Goal: Use online tool/utility: Utilize a website feature to perform a specific function

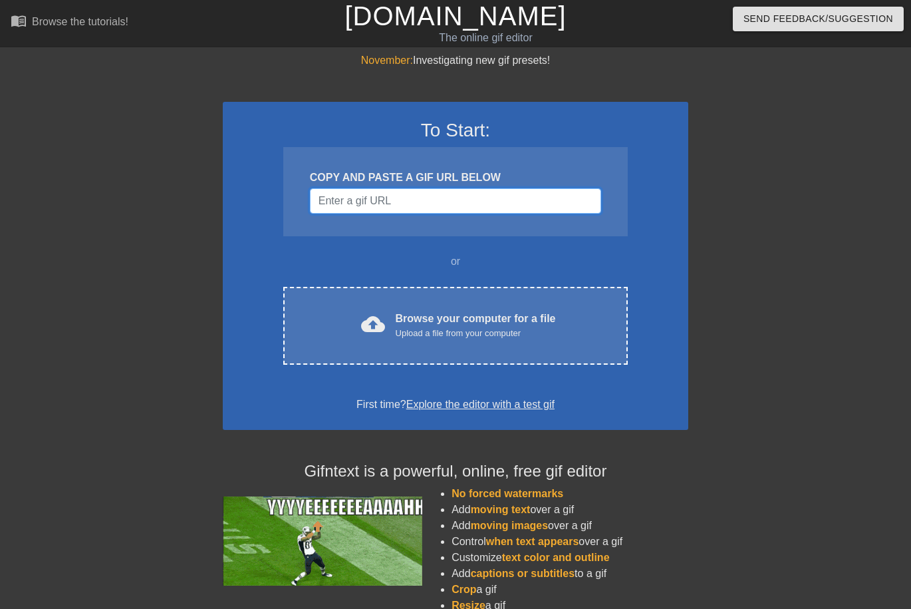
click at [459, 202] on input "Username" at bounding box center [455, 200] width 291 height 25
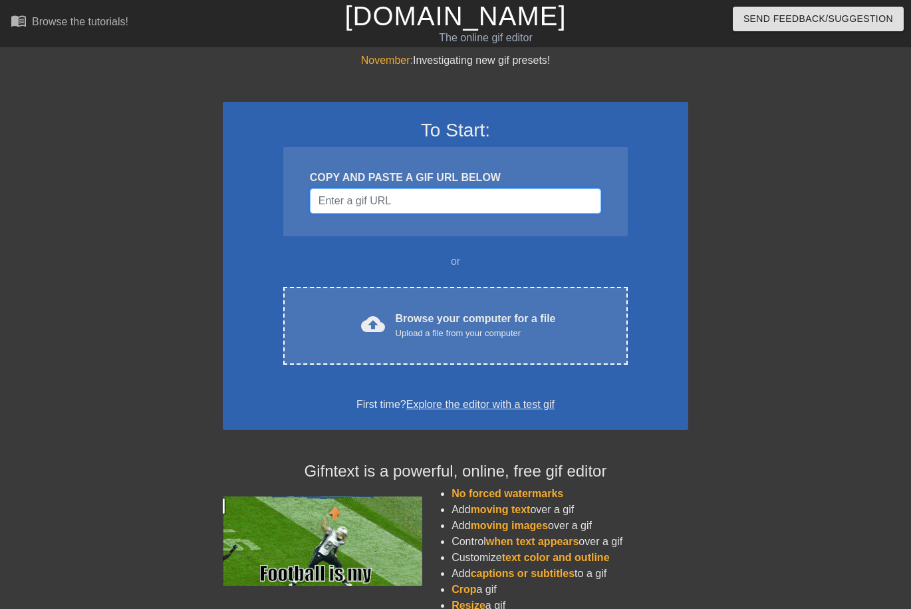
paste input "[URL][DOMAIN_NAME]"
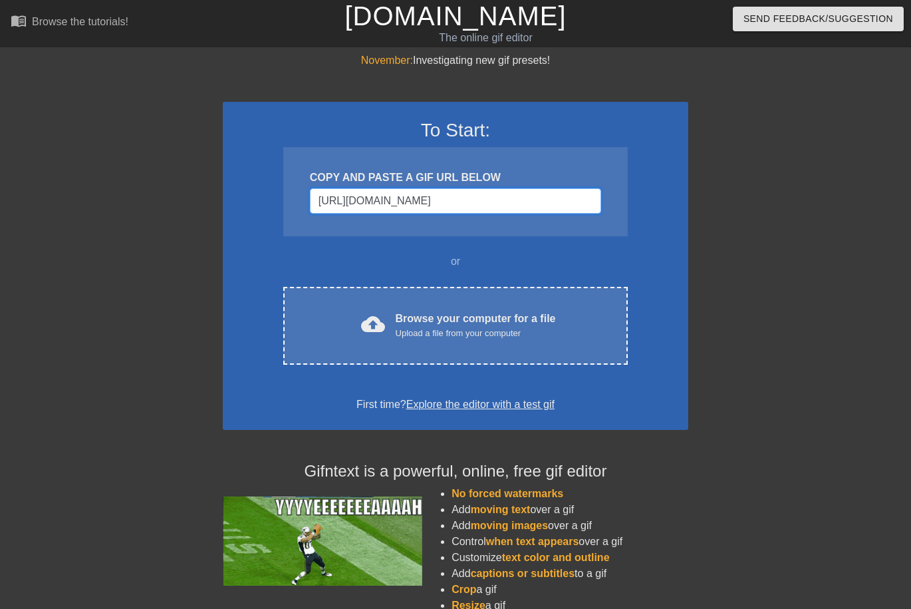
scroll to position [0, 40]
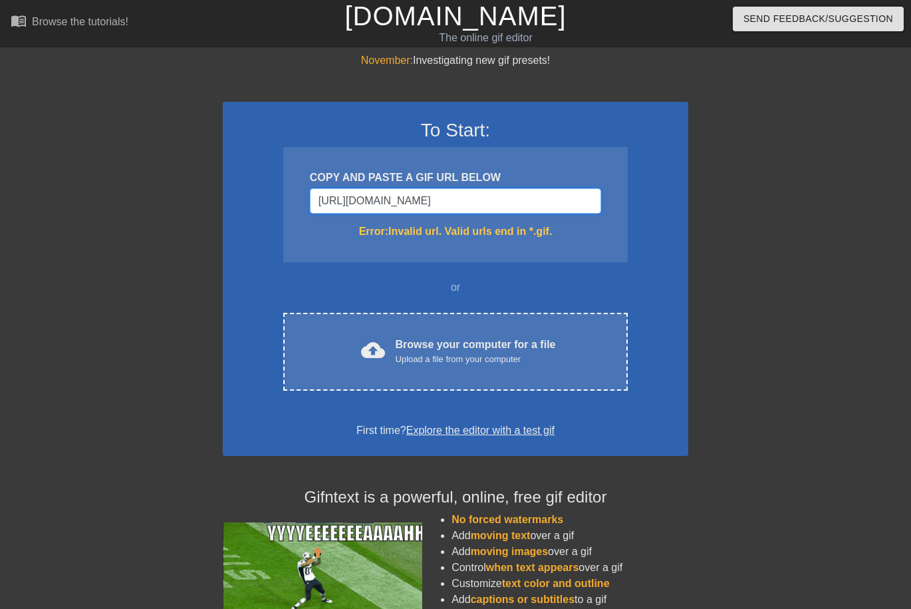
type input "[URL][DOMAIN_NAME]"
click at [724, 233] on div at bounding box center [804, 252] width 200 height 399
drag, startPoint x: 687, startPoint y: 224, endPoint x: 676, endPoint y: 226, distance: 11.4
click at [688, 224] on div "To Start: COPY AND PASTE A GIF URL BELOW [URL][DOMAIN_NAME] Error: Invalid url.…" at bounding box center [456, 279] width 466 height 354
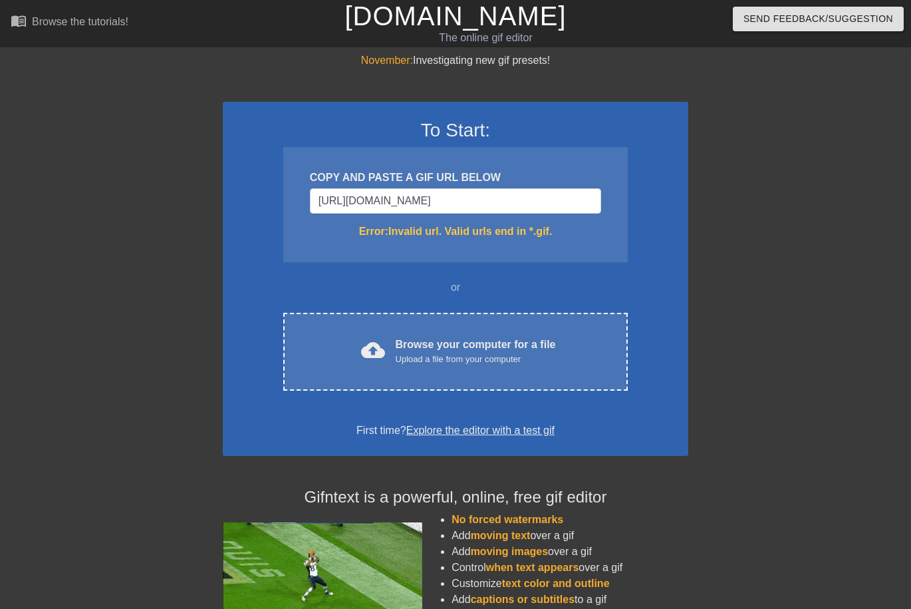
click at [676, 226] on div "To Start: COPY AND PASTE A GIF URL BELOW [URL][DOMAIN_NAME] Error: Invalid url.…" at bounding box center [456, 279] width 466 height 354
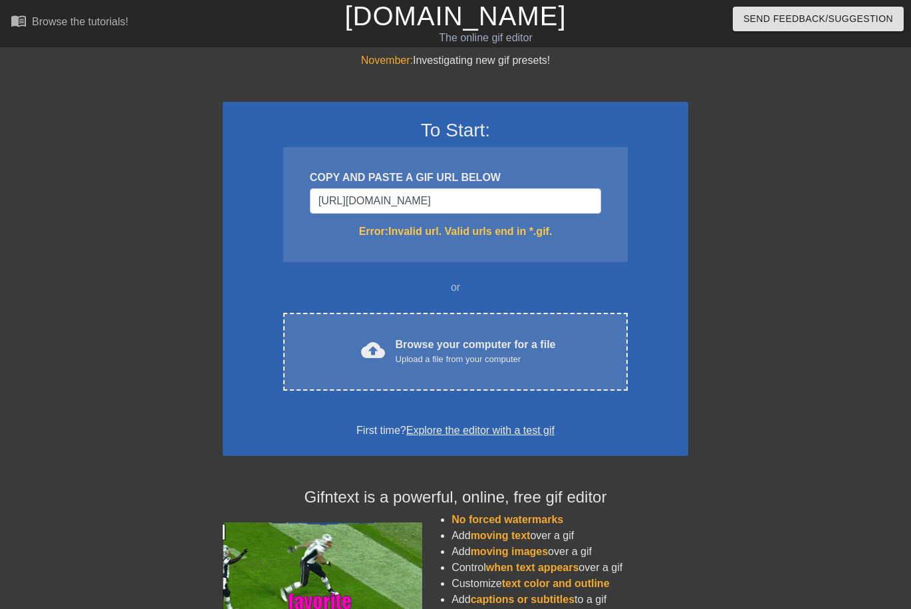
drag, startPoint x: 676, startPoint y: 226, endPoint x: 544, endPoint y: 233, distance: 131.9
click at [674, 227] on div "To Start: COPY AND PASTE A GIF URL BELOW [URL][DOMAIN_NAME] Error: Invalid url.…" at bounding box center [456, 279] width 466 height 354
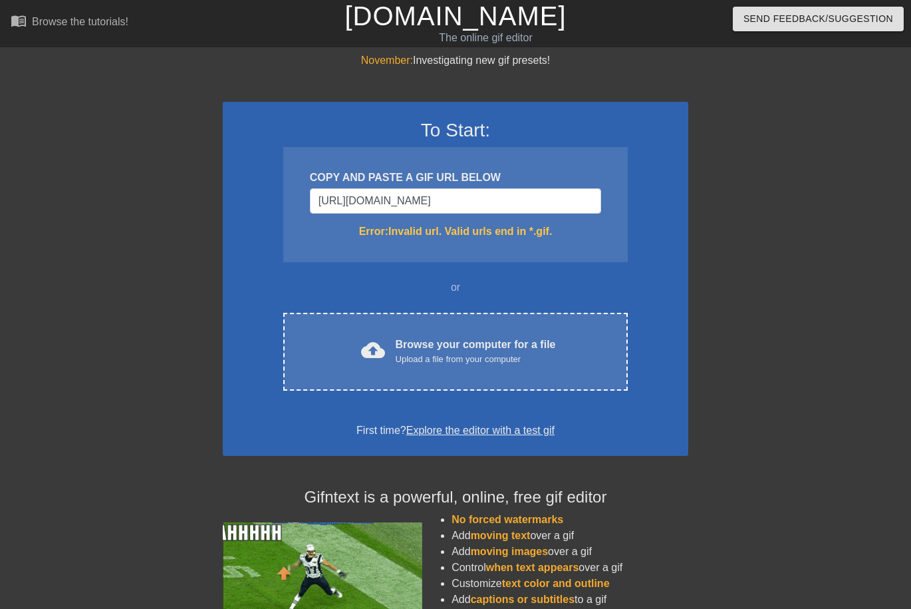
click at [532, 231] on div "Error: Invalid url. Valid urls end in *.gif." at bounding box center [455, 232] width 291 height 16
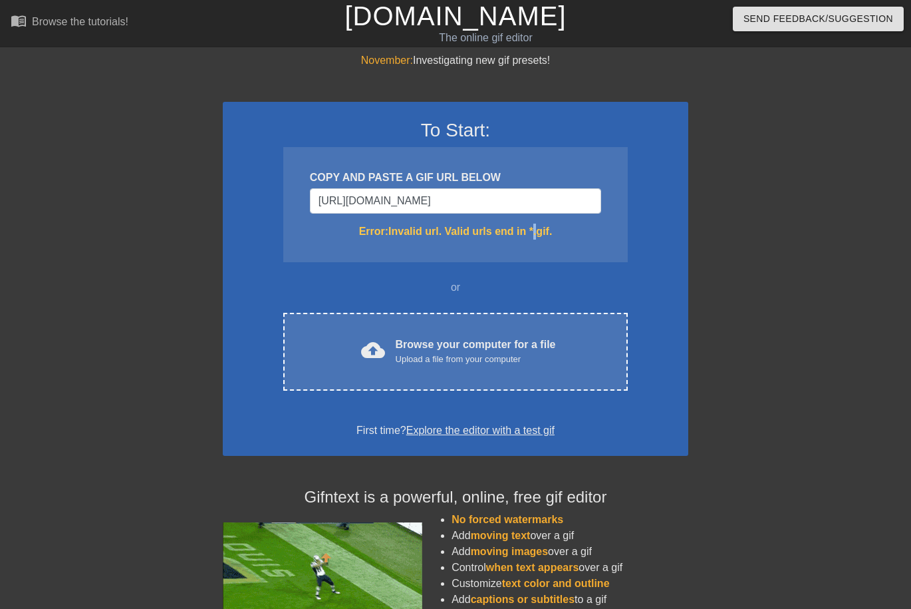
click at [533, 232] on div "Error: Invalid url. Valid urls end in *.gif." at bounding box center [455, 232] width 291 height 16
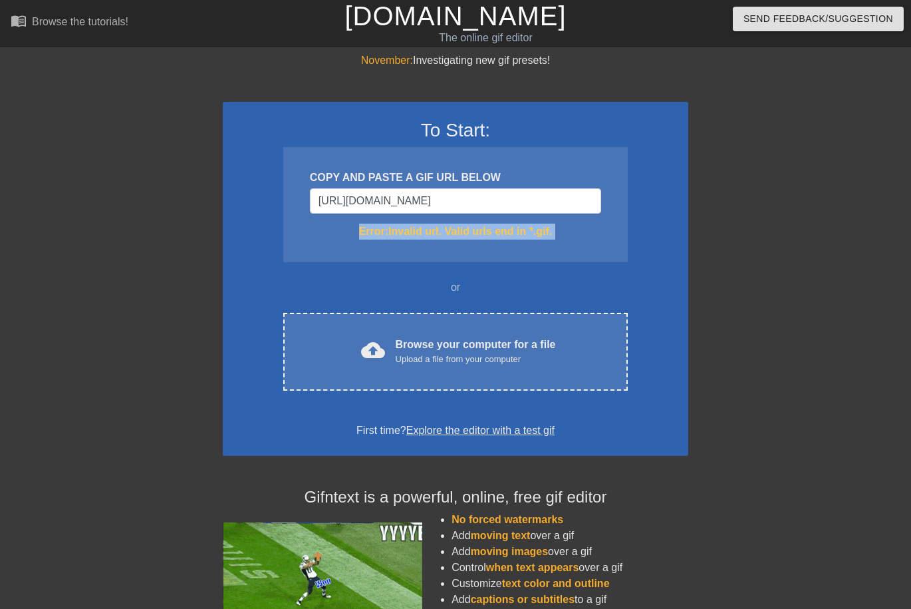
click at [534, 233] on div "Error: Invalid url. Valid urls end in *.gif." at bounding box center [455, 232] width 291 height 16
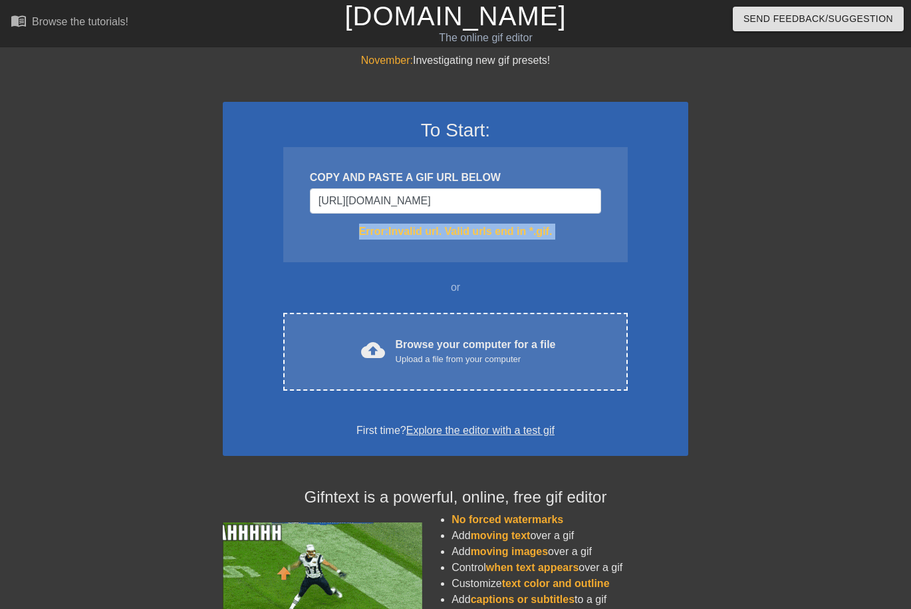
click at [672, 258] on div "To Start: COPY AND PASTE A GIF URL BELOW [URL][DOMAIN_NAME] Error: Invalid url.…" at bounding box center [456, 279] width 466 height 354
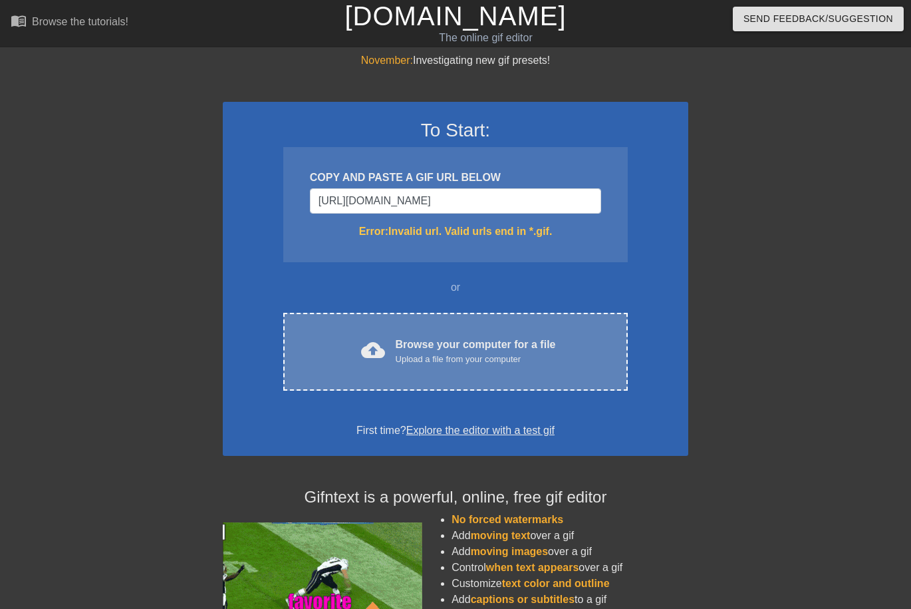
click at [498, 363] on div "Upload a file from your computer" at bounding box center [476, 359] width 160 height 13
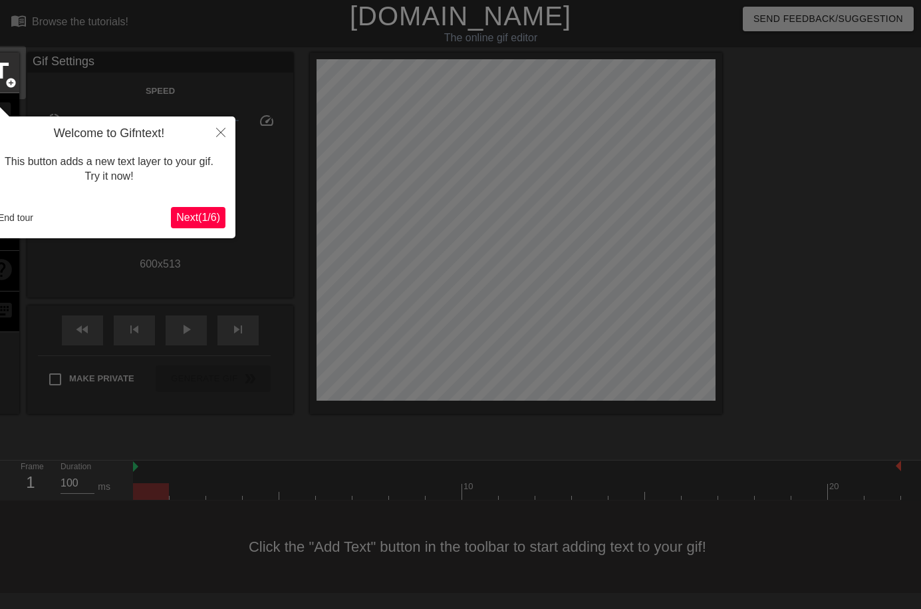
click at [208, 216] on span "Next ( 1 / 6 )" at bounding box center [198, 217] width 44 height 11
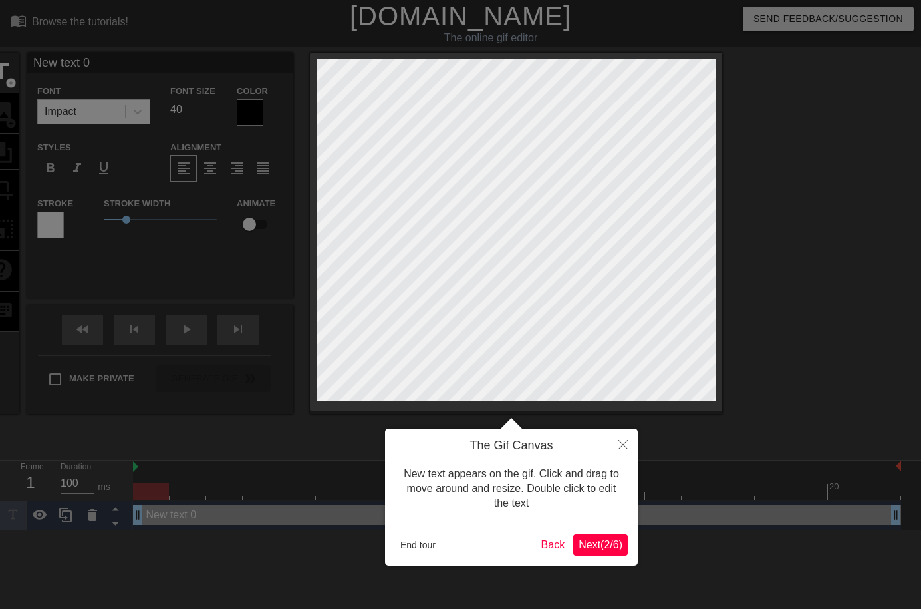
click at [617, 557] on div "The Gif Canvas New text appears on the gif. Click and drag to move around and r…" at bounding box center [511, 496] width 253 height 137
click at [611, 551] on button "Next ( 2 / 6 )" at bounding box center [600, 544] width 55 height 21
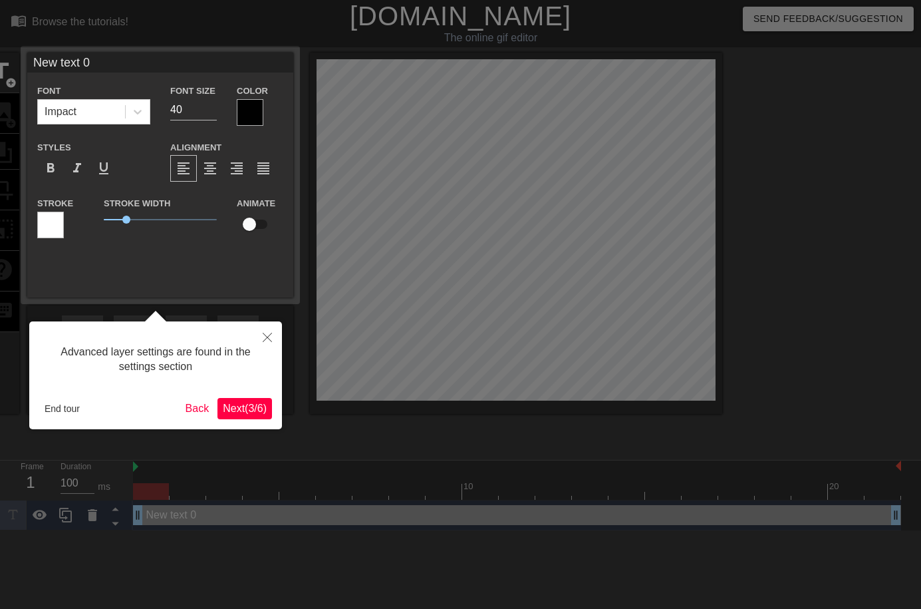
click at [239, 409] on span "Next ( 3 / 6 )" at bounding box center [245, 407] width 44 height 11
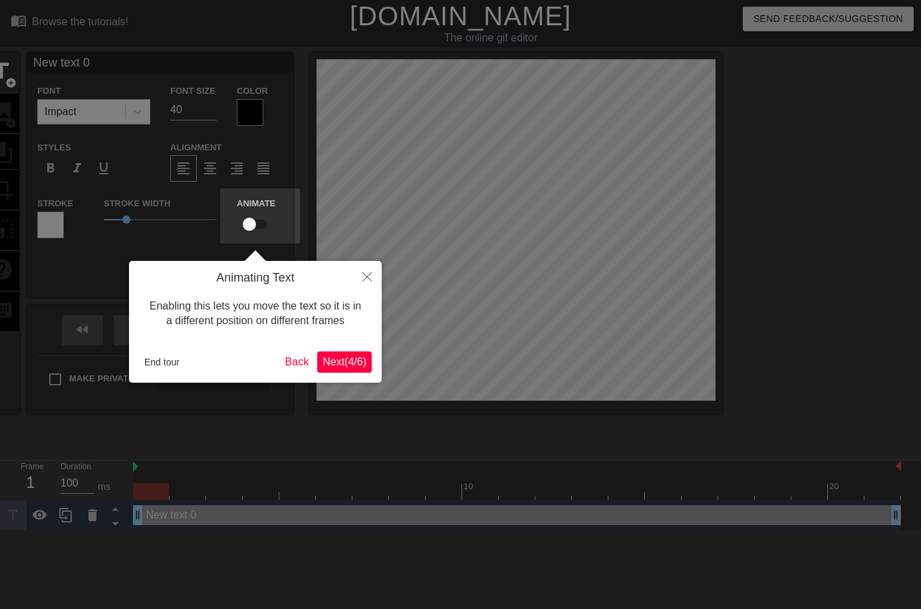
click at [357, 363] on span "Next ( 4 / 6 )" at bounding box center [345, 361] width 44 height 11
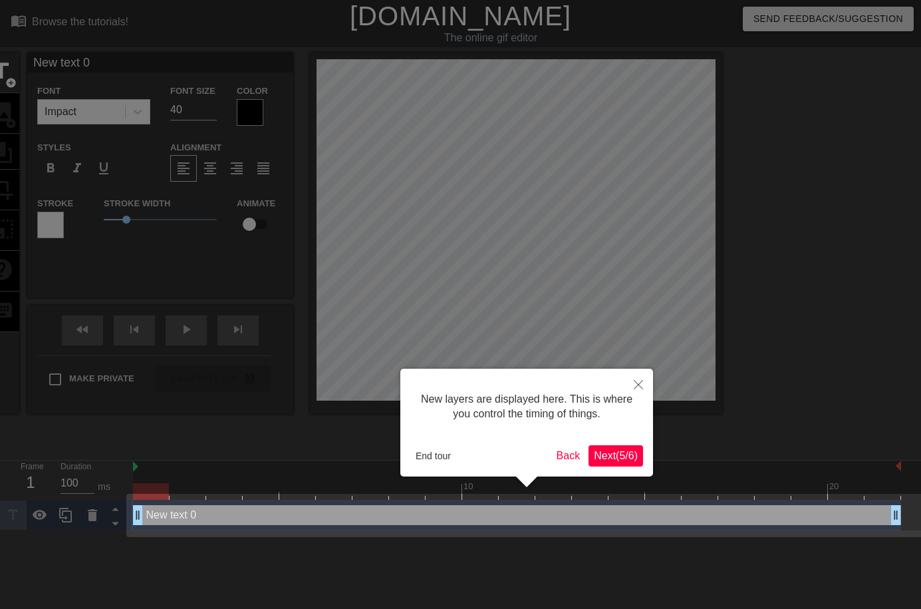
click at [647, 464] on div "New layers are displayed here. This is where you control the timing of things. …" at bounding box center [526, 423] width 253 height 108
click at [633, 461] on span "Next ( 5 / 6 )" at bounding box center [616, 455] width 44 height 11
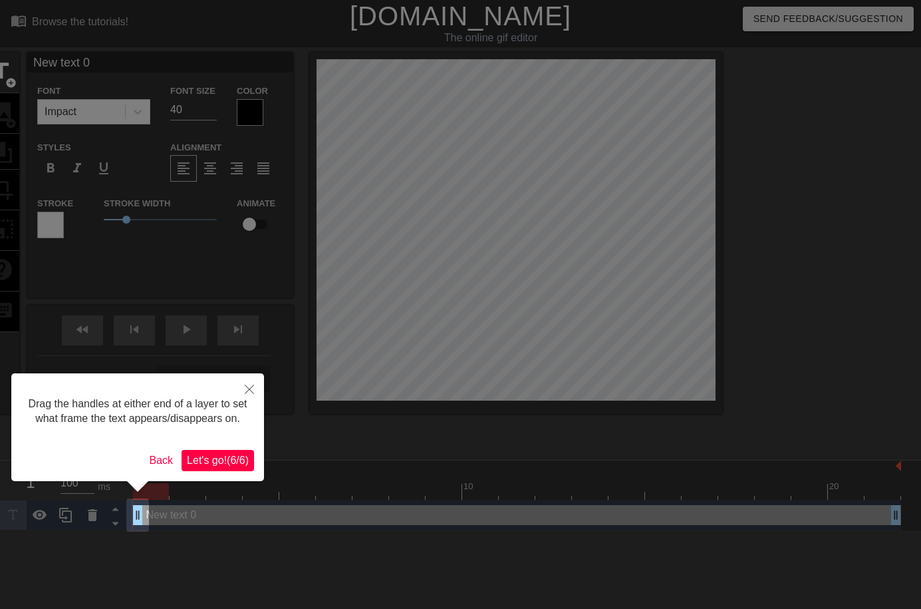
drag, startPoint x: 208, startPoint y: 464, endPoint x: 213, endPoint y: 470, distance: 7.6
click at [210, 464] on span "Let's go! ( 6 / 6 )" at bounding box center [218, 459] width 62 height 11
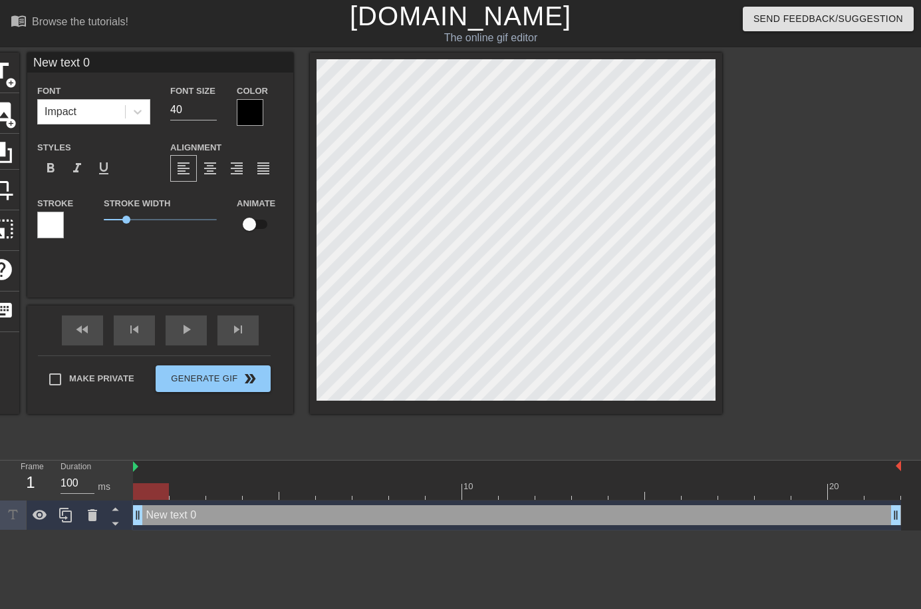
drag, startPoint x: 138, startPoint y: 518, endPoint x: 134, endPoint y: 504, distance: 14.7
click at [134, 504] on div "New text 0 drag_handle drag_handle" at bounding box center [517, 515] width 768 height 30
type input "New text"
type textarea "New text"
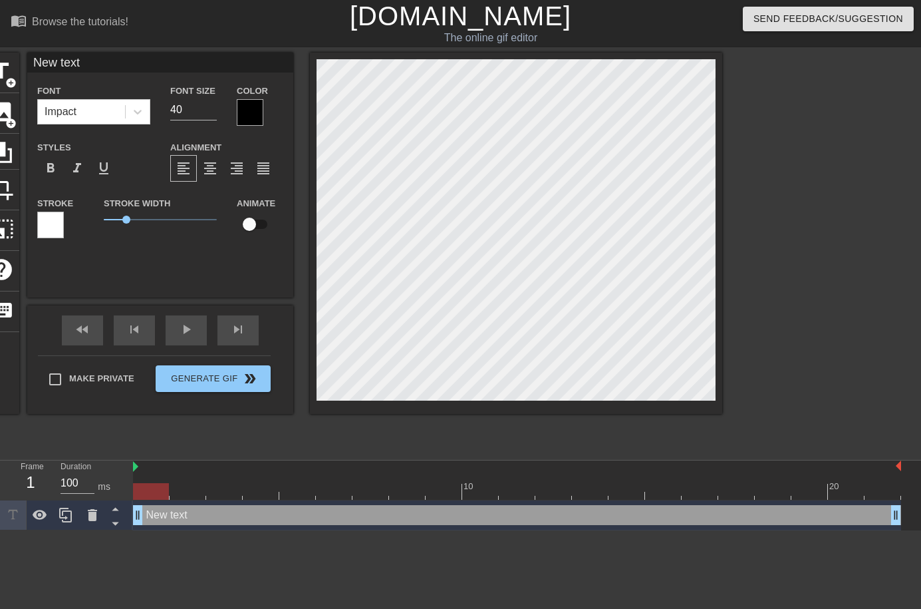
type input "New text"
type textarea "New text"
type input "New tex"
type textarea "New tex"
type input "New te"
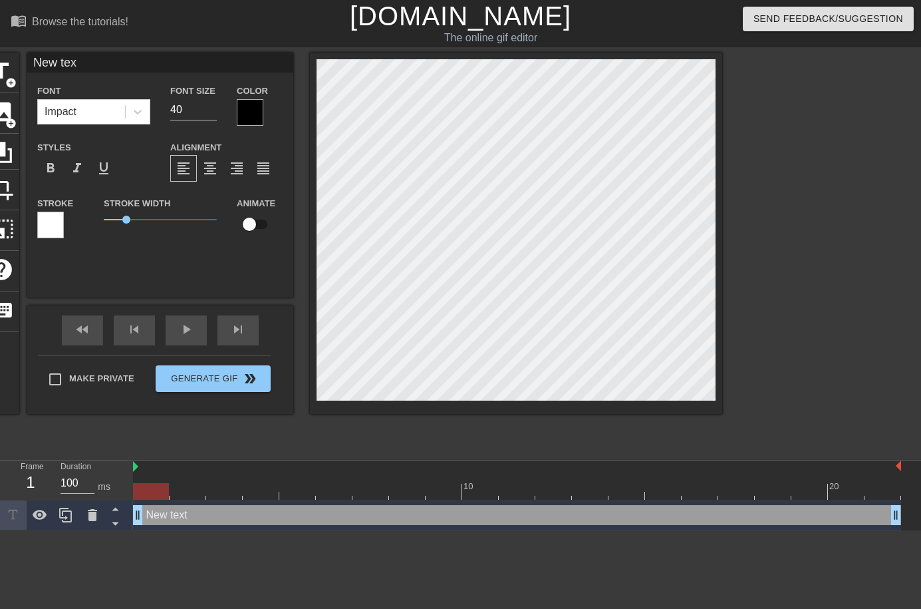
type textarea "New te"
type input "New t"
type textarea "New t"
type input "New"
type textarea "New"
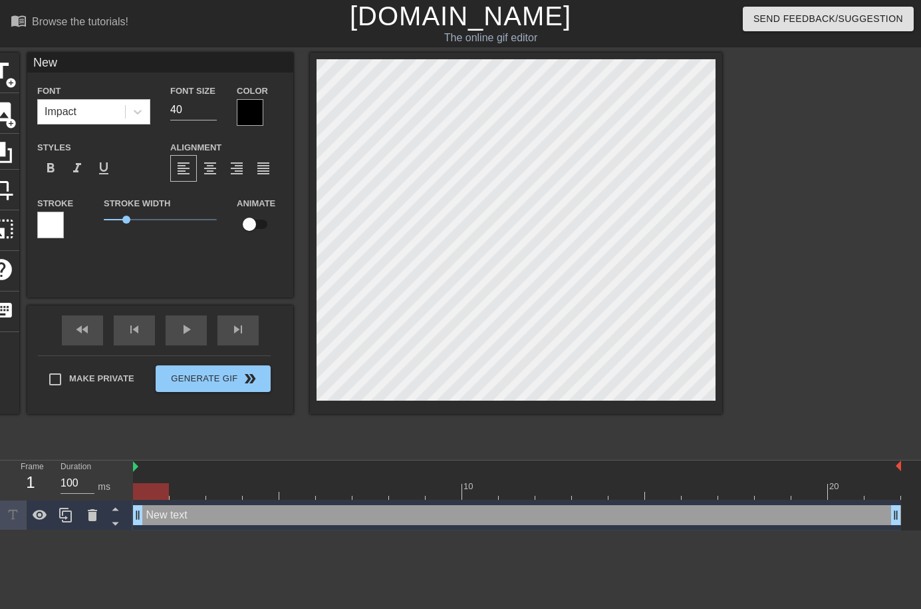
type input "New"
type textarea "New"
type input "Ne"
type textarea "Ne"
type input "N"
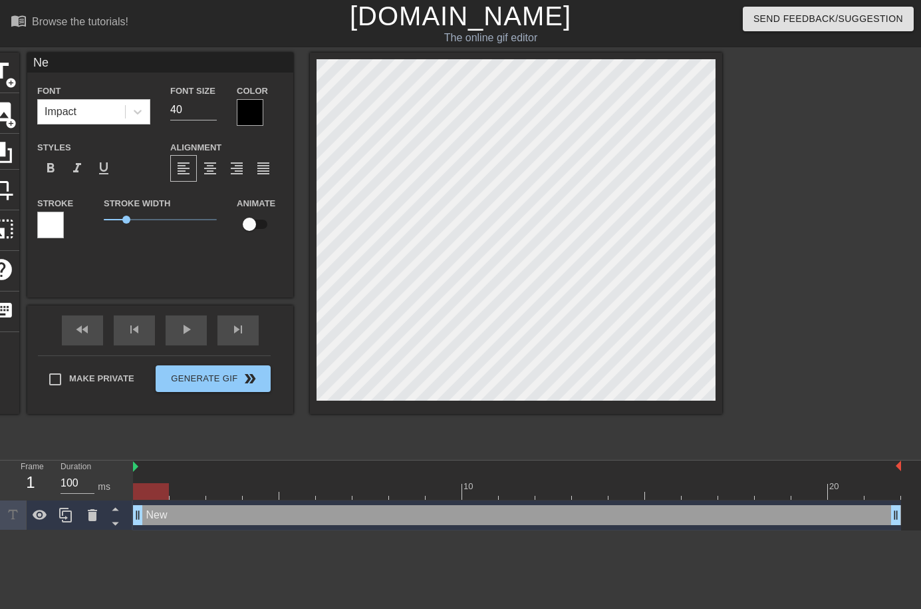
type textarea "N"
type input "8"
type textarea "8"
type input "8"
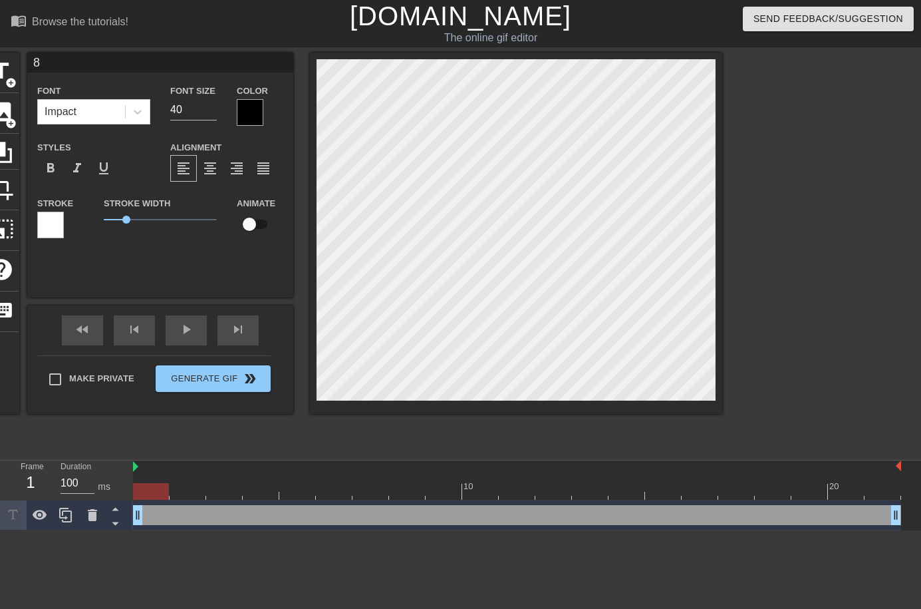
type textarea "8"
type input "8 m"
type textarea "8 m"
type input "8 mf"
type textarea "8 mf"
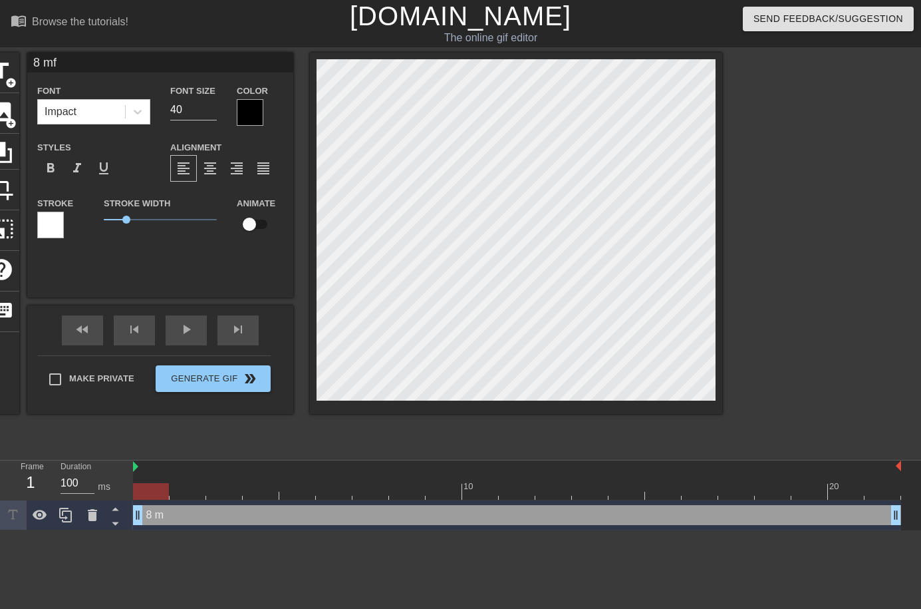
type input "8 mf0"
type textarea "8 mf0"
type input "8 mf06"
type textarea "8 mf06"
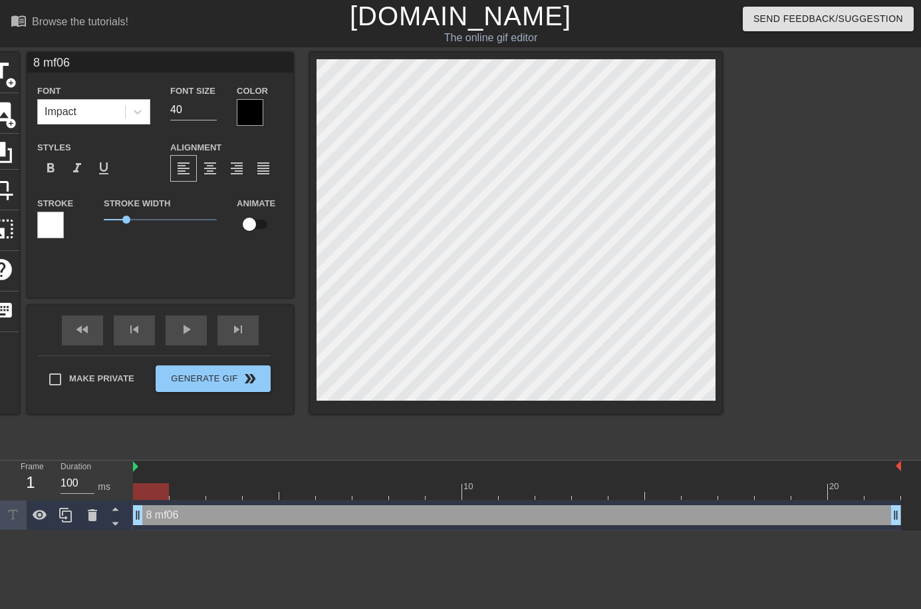
type input "8 mf0"
type textarea "8 mf0"
type input "8 mf"
type textarea "8 mf"
type input "8 m"
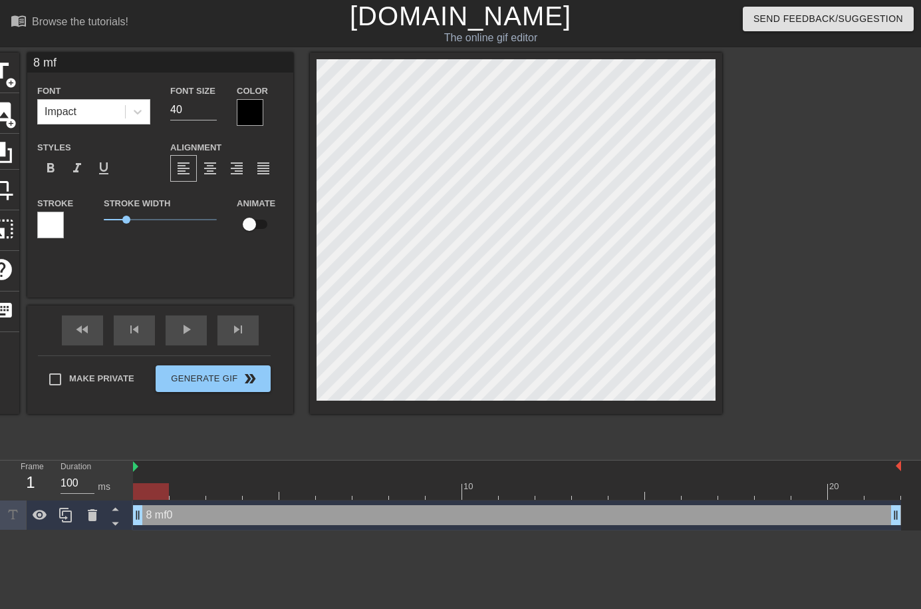
type textarea "8 m"
type input "8"
type textarea "8"
type input "8"
type textarea "8"
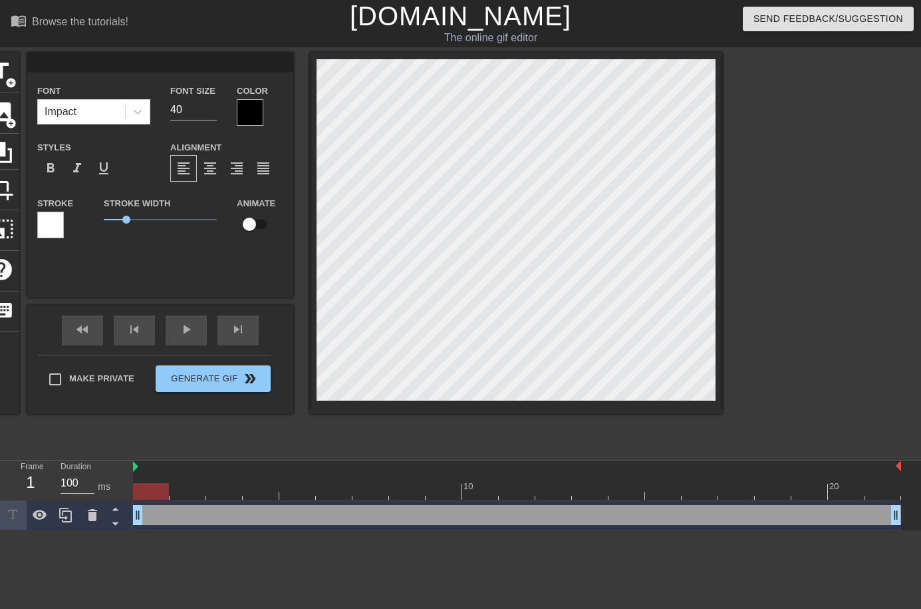
scroll to position [1, 1]
type input "ㄑ"
type textarea "ㄑ"
type input "ㄚ"
type textarea "ㄚ"
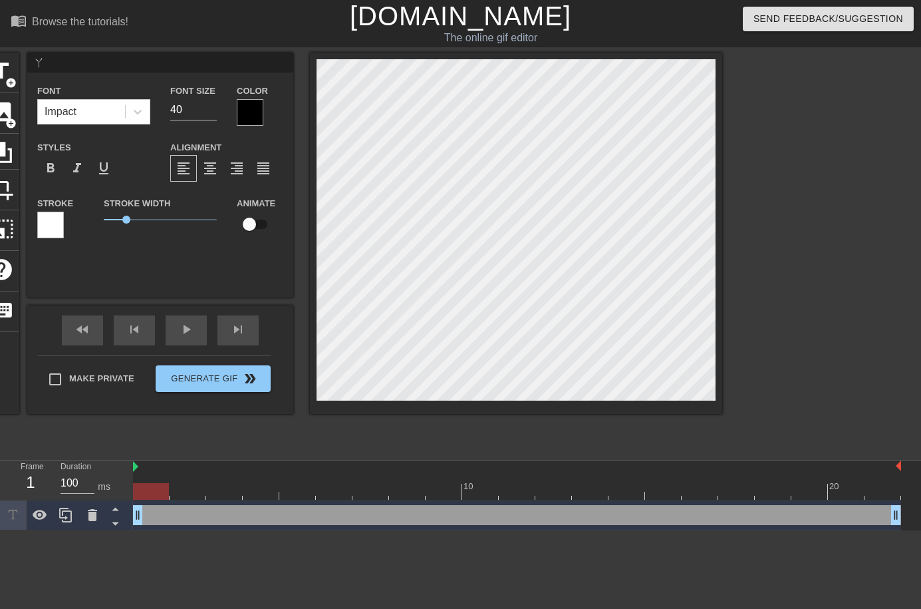
type input "阿"
type textarea "阿"
type input "阿ㄩ"
type textarea "阿ㄩ"
type input "阿ㄑㄩ"
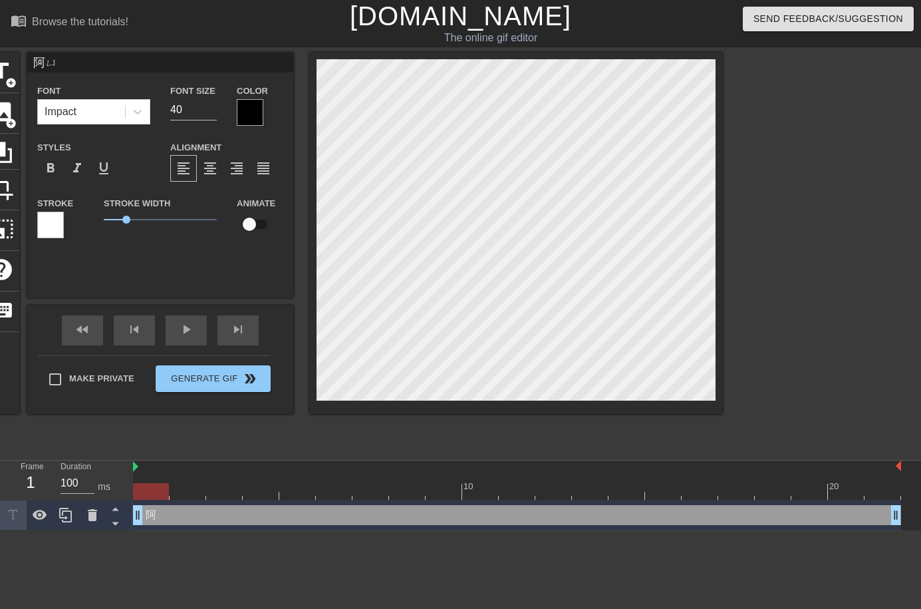
type textarea "阿ㄑㄩ"
type input "阿ㄑㄩㄢ"
type textarea "阿全"
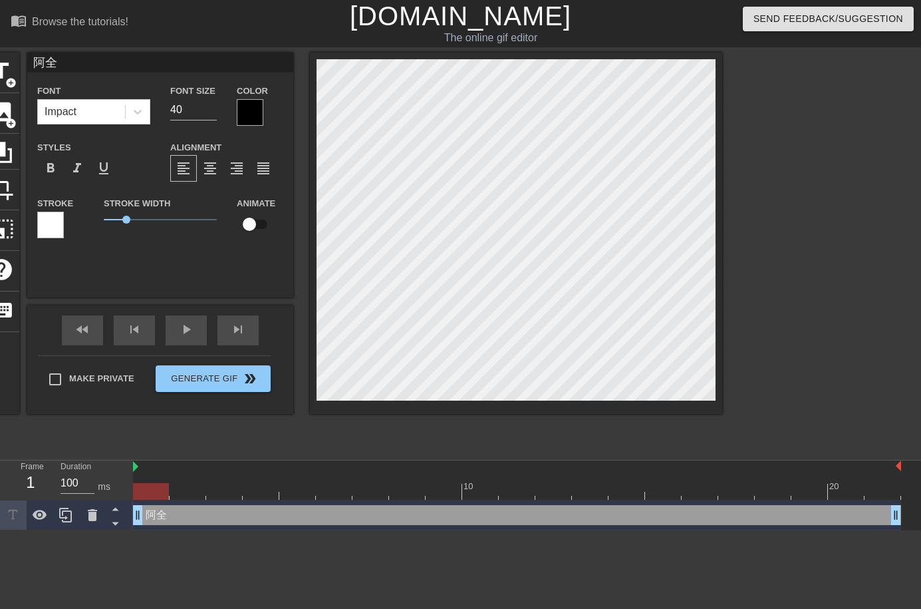
type input "[PERSON_NAME]"
type textarea "[PERSON_NAME]"
type input "[PERSON_NAME]"
type textarea "[PERSON_NAME]"
type input "[PERSON_NAME] :"
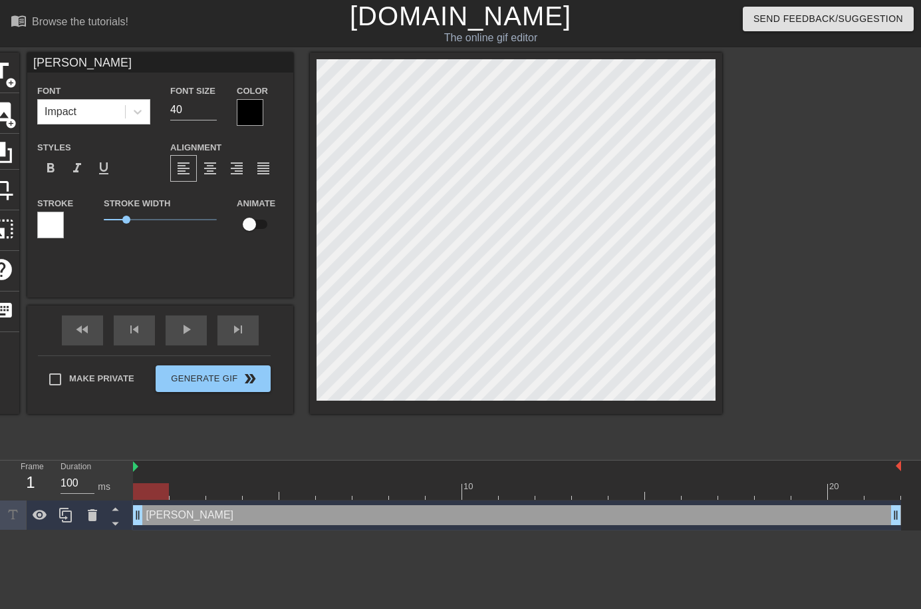
type textarea "[PERSON_NAME] :"
type input "[PERSON_NAME] :"
type textarea "[PERSON_NAME] :"
type input "[PERSON_NAME] : ㄨ"
type textarea "[PERSON_NAME] : ㄨ"
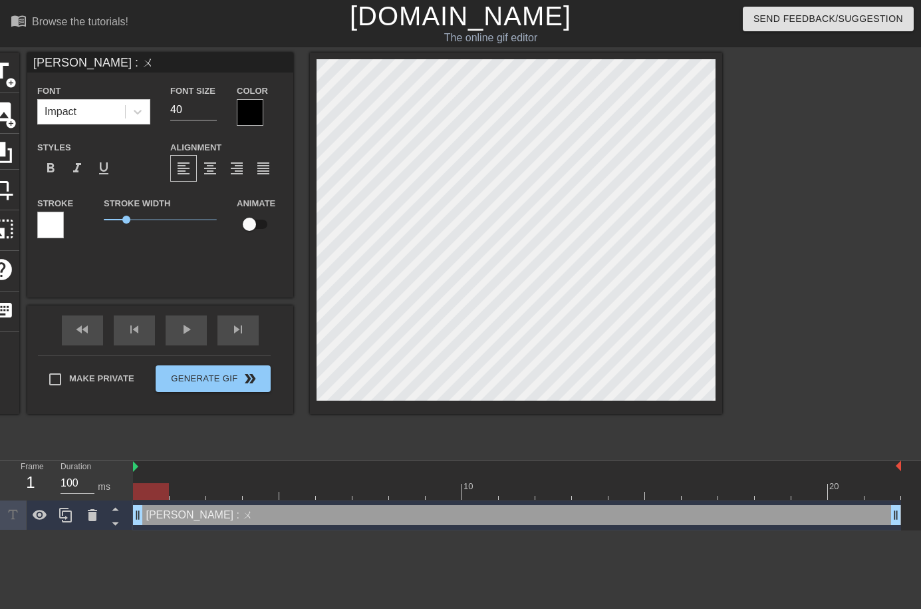
type input "[PERSON_NAME] : ㄨㄛ"
type textarea "[PERSON_NAME] : ㄨㄛ"
type input "[PERSON_NAME] : 我"
type textarea "[PERSON_NAME] : 我"
type input "[PERSON_NAME] : 我ㄧ"
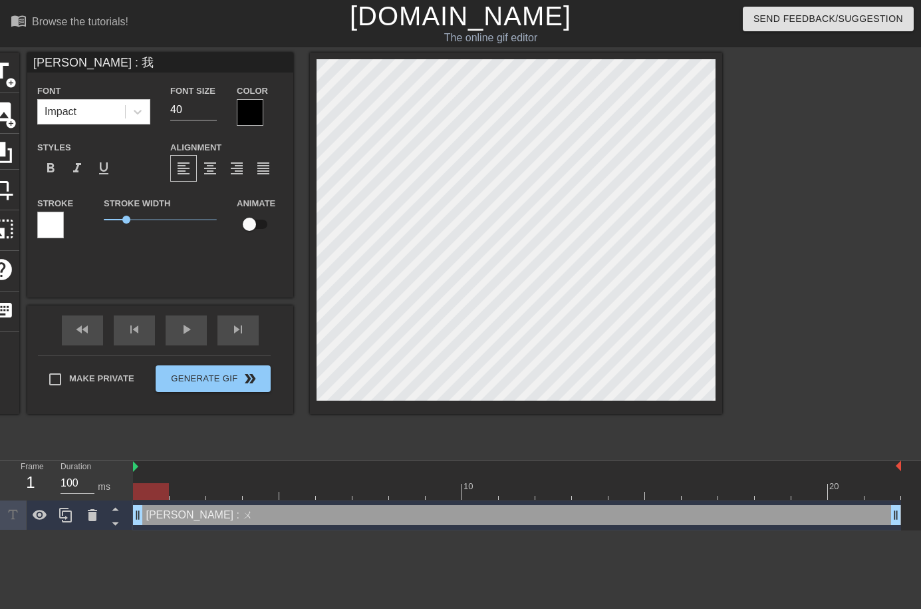
type textarea "[PERSON_NAME] : 我ㄧ"
type input "[PERSON_NAME] : 我ㄧㄠ"
type textarea "[PERSON_NAME] : 我ㄧㄠ"
type input "[PERSON_NAME] : 我要"
type textarea "[PERSON_NAME] : 我要"
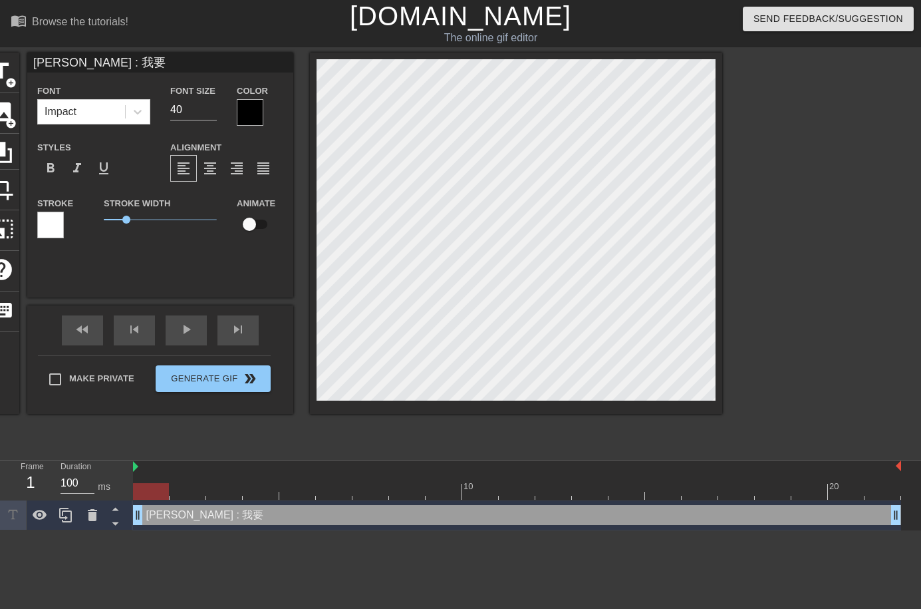
type input "[PERSON_NAME] : 我要ㄩ"
type textarea "[PERSON_NAME] : 我要ㄩ"
type input "[PERSON_NAME] : 我要ㄑㄩ"
type textarea "[PERSON_NAME] : 我要ㄑㄩ"
type input "[PERSON_NAME] : 我要去"
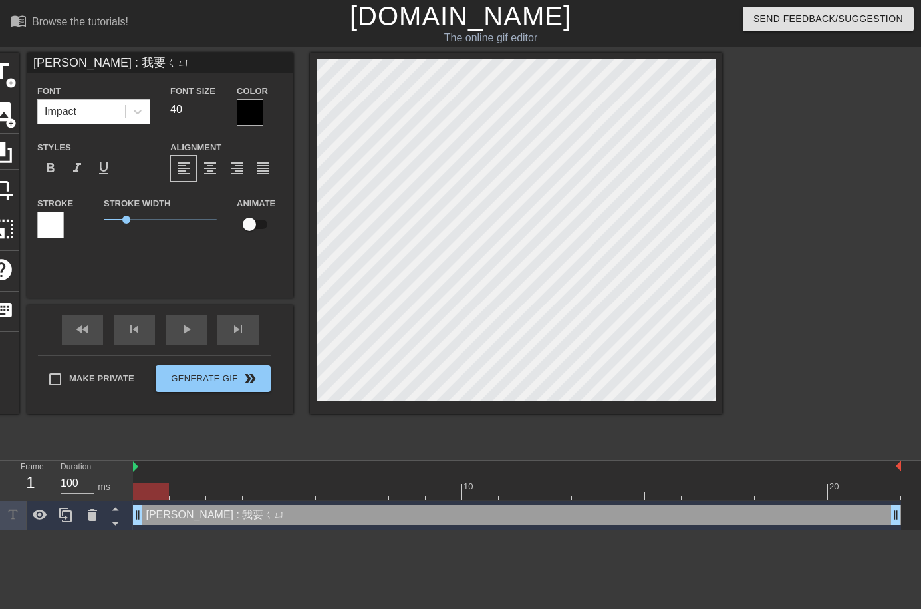
type textarea "[PERSON_NAME] : 我要去"
type input "[PERSON_NAME] : 我要去ㄢ"
type textarea "[PERSON_NAME] : 我要去ㄢ"
type input "[PERSON_NAME] : 我要去按"
type textarea "[PERSON_NAME] : 我要去按"
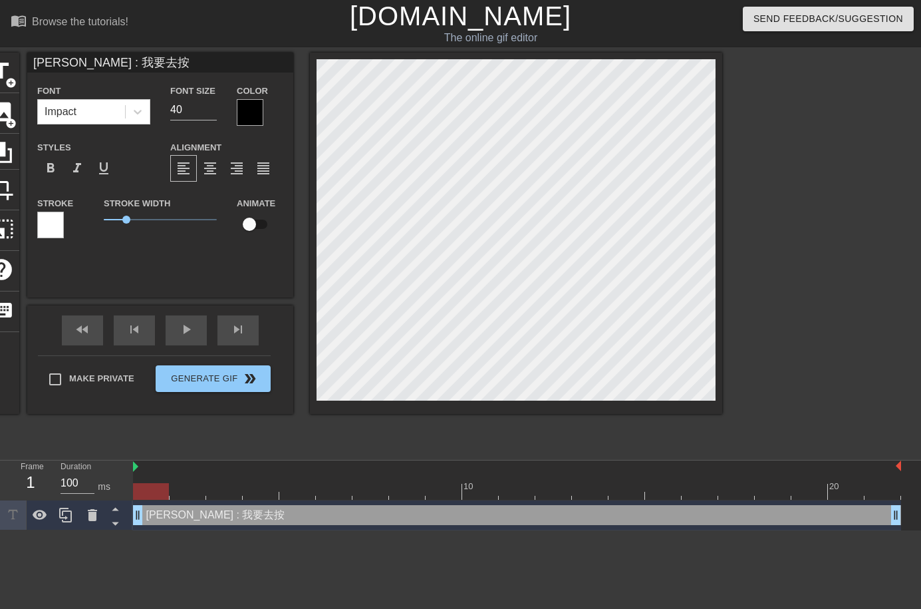
type input "[PERSON_NAME] : 我要去按ㄇ"
type textarea "[PERSON_NAME] : 我要去按ㄇ"
type input "[PERSON_NAME] : 我要去按ㄇㄛ"
type textarea "[PERSON_NAME] : 我要去按ㄇㄛ"
type input "[PERSON_NAME] : 我要去按摩"
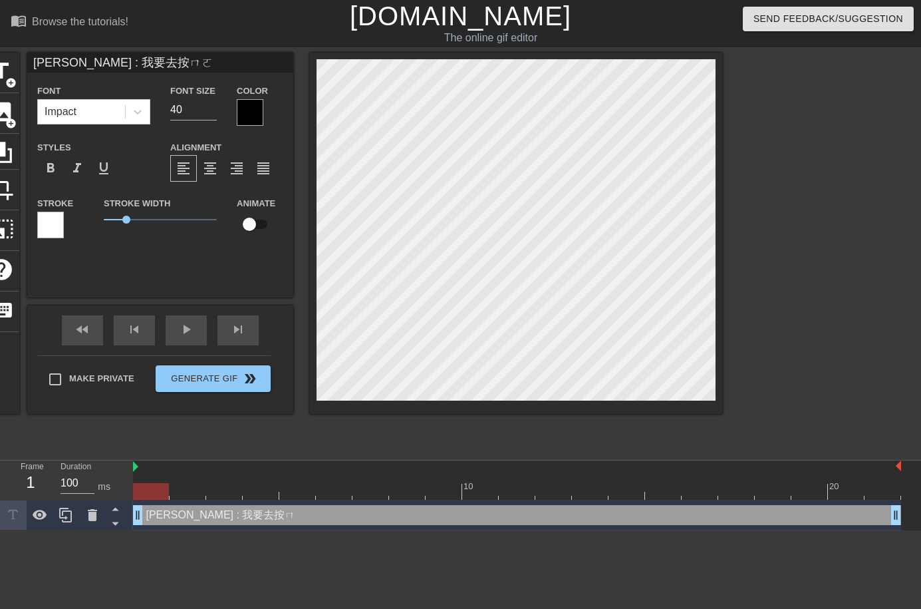
type textarea "[PERSON_NAME] : 我要去按摩"
type input "[PERSON_NAME] : 我要去按摩ㄜ"
type textarea "[PERSON_NAME] : 我要去按摩ㄜ"
type input "[PERSON_NAME] : 我要去按摩ㄌㄜ"
type textarea "[PERSON_NAME] : 我要去按摩ㄌㄜ"
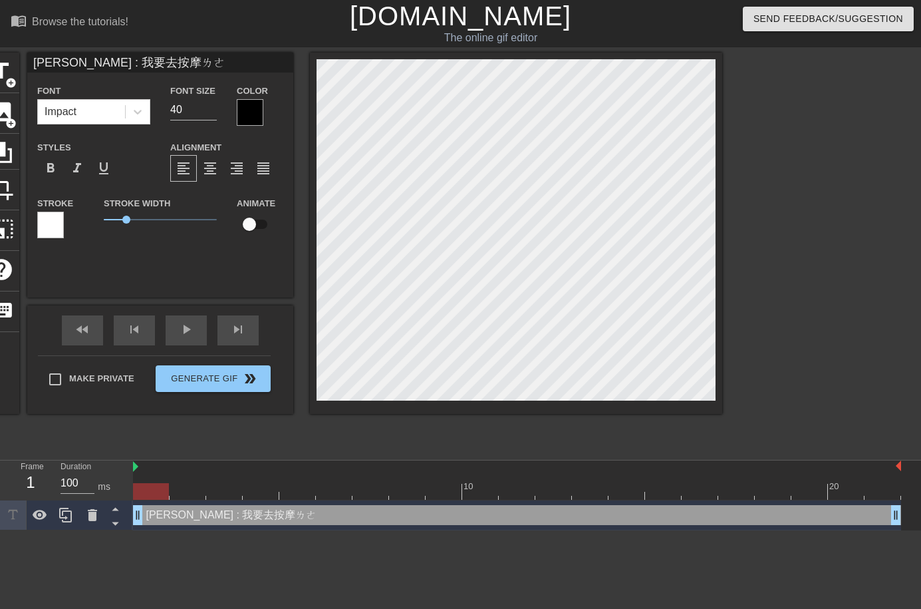
scroll to position [1, 7]
type input "[PERSON_NAME] : 我要去按摩了"
type textarea "[PERSON_NAME] : 我要去按摩了"
type input "[PERSON_NAME] : 我要去按摩了"
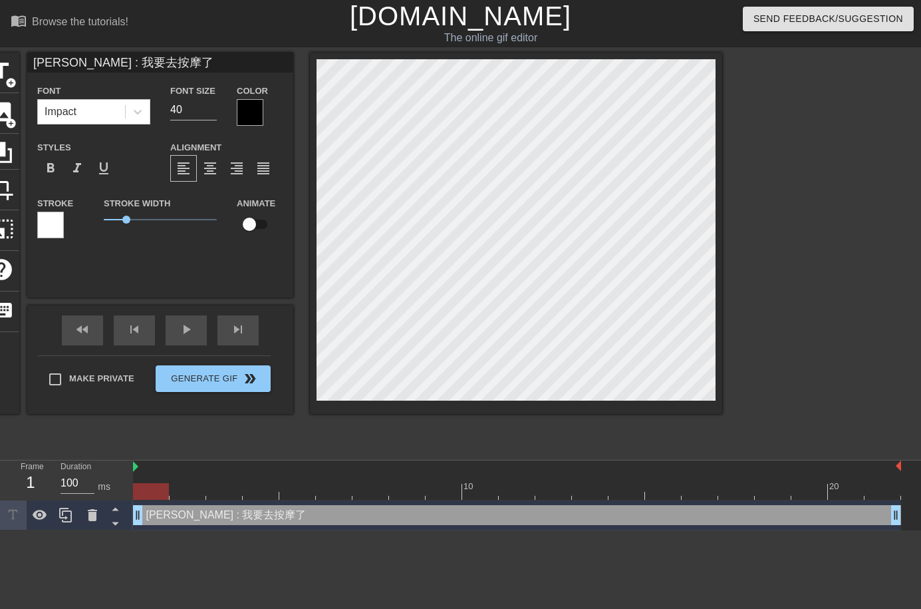
type textarea "[PERSON_NAME] : 我要去按摩了"
click at [253, 111] on div at bounding box center [250, 112] width 27 height 27
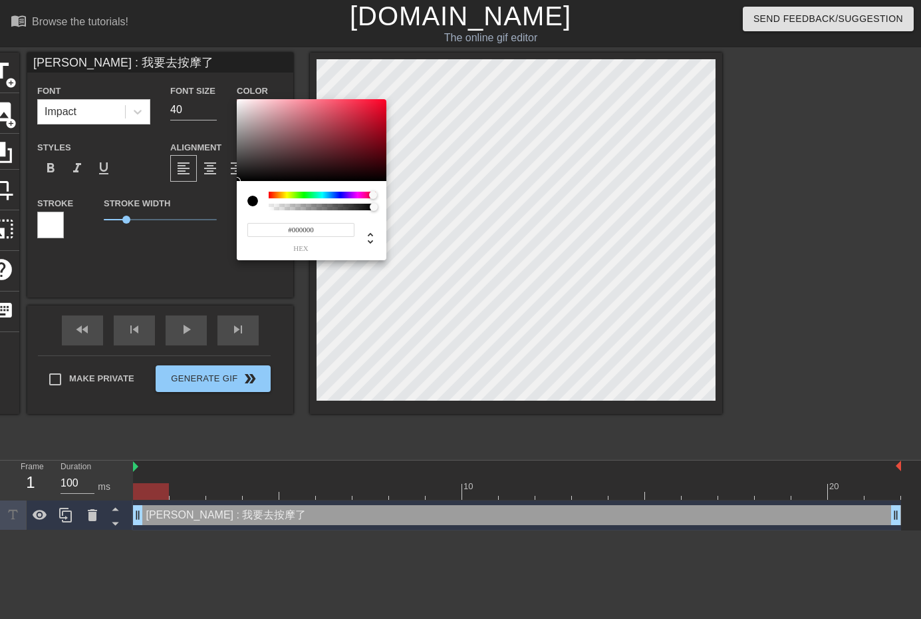
click at [373, 194] on div at bounding box center [322, 195] width 107 height 7
click at [359, 133] on div at bounding box center [312, 140] width 150 height 82
click at [275, 195] on div at bounding box center [322, 195] width 107 height 7
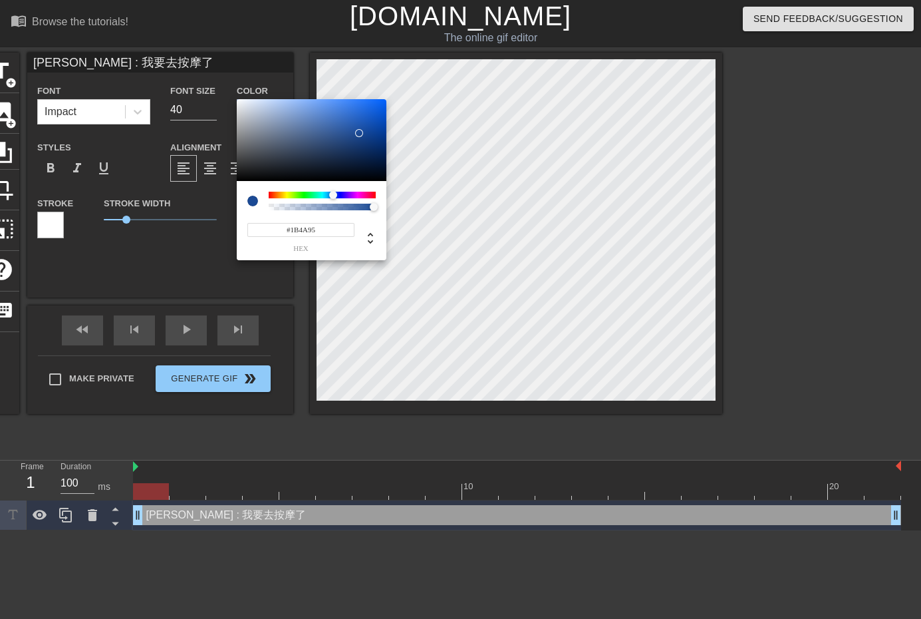
click at [333, 192] on div at bounding box center [322, 195] width 107 height 7
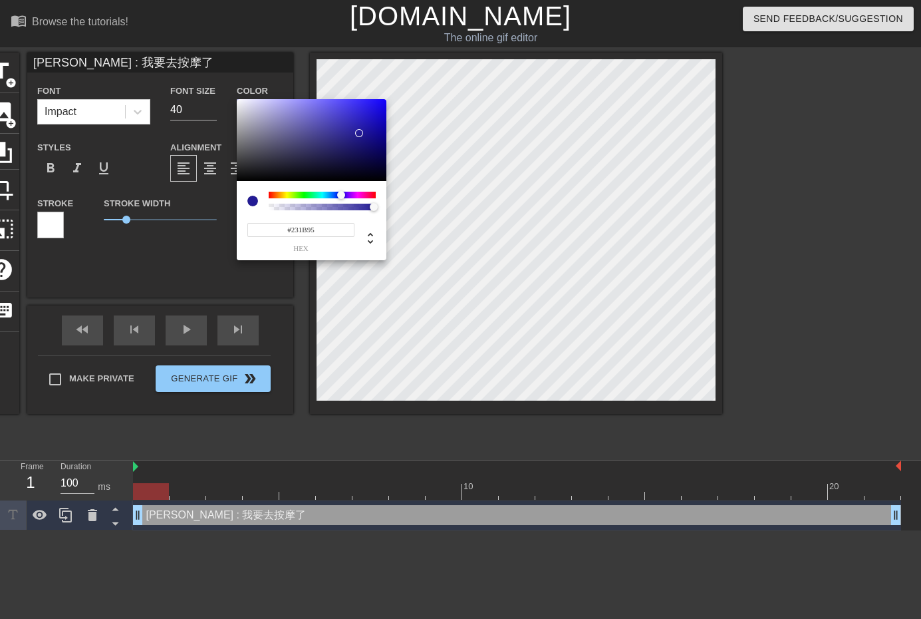
click at [341, 192] on div at bounding box center [322, 195] width 107 height 7
type input "#1B2A95"
click at [338, 194] on div at bounding box center [338, 195] width 8 height 8
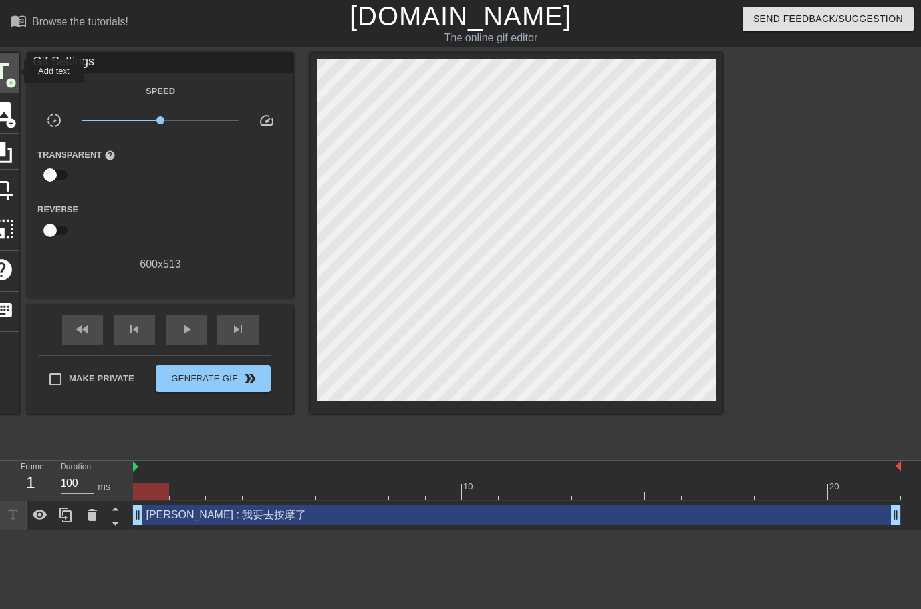
click at [15, 71] on div "title add_circle" at bounding box center [1, 73] width 36 height 41
click at [148, 488] on div at bounding box center [151, 491] width 36 height 17
drag, startPoint x: 144, startPoint y: 520, endPoint x: 129, endPoint y: 520, distance: 14.6
click at [129, 520] on div "Frame 1 Duration 100 ms 10 20 [PERSON_NAME] : 我要去按摩了 drag_handle drag_handle" at bounding box center [460, 495] width 921 height 70
click at [189, 520] on div "[PERSON_NAME] : 我要去按摩了 drag_handle drag_handle" at bounding box center [517, 515] width 768 height 20
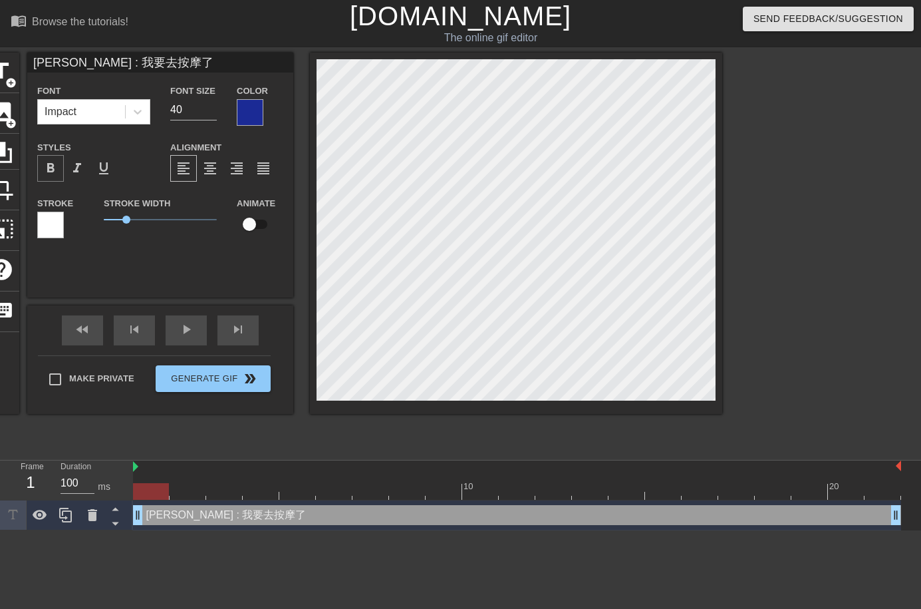
click at [50, 165] on span "format_bold" at bounding box center [51, 168] width 16 height 16
drag, startPoint x: 140, startPoint y: 112, endPoint x: 126, endPoint y: 112, distance: 13.3
click at [139, 113] on icon at bounding box center [138, 112] width 8 height 5
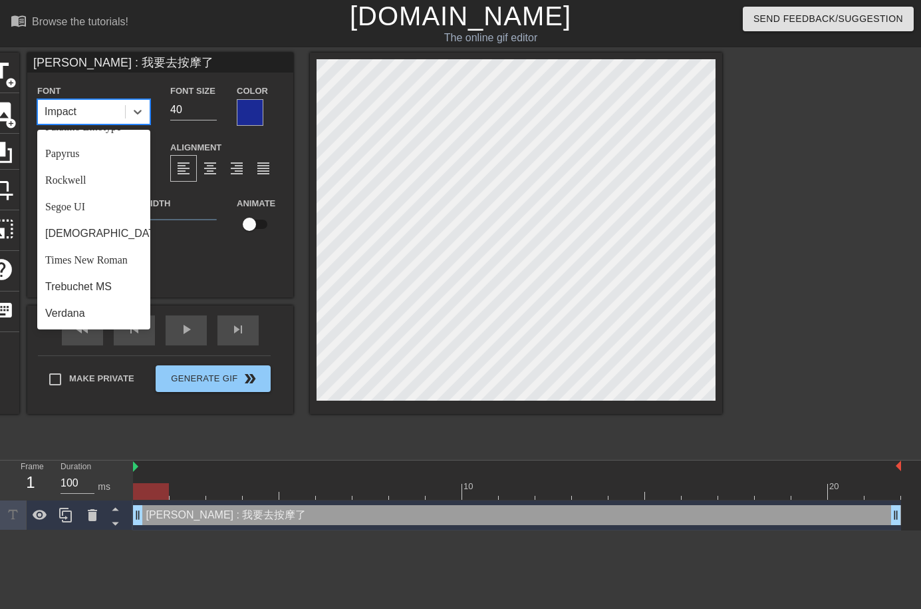
scroll to position [0, 0]
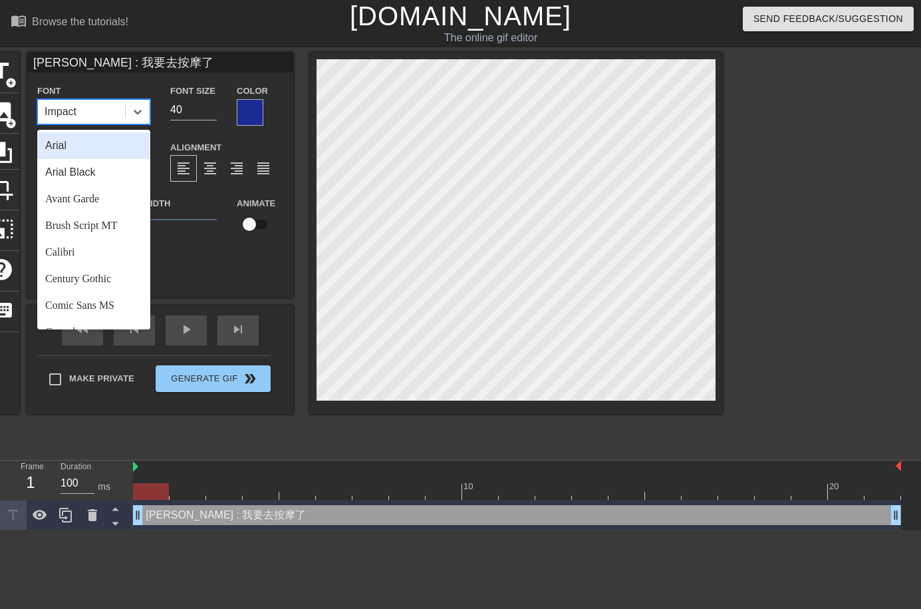
click at [78, 152] on div "Arial" at bounding box center [93, 145] width 113 height 27
click at [142, 110] on icon at bounding box center [137, 111] width 13 height 13
click at [91, 178] on div "Arial Black" at bounding box center [93, 172] width 113 height 27
click at [136, 108] on icon at bounding box center [137, 111] width 13 height 13
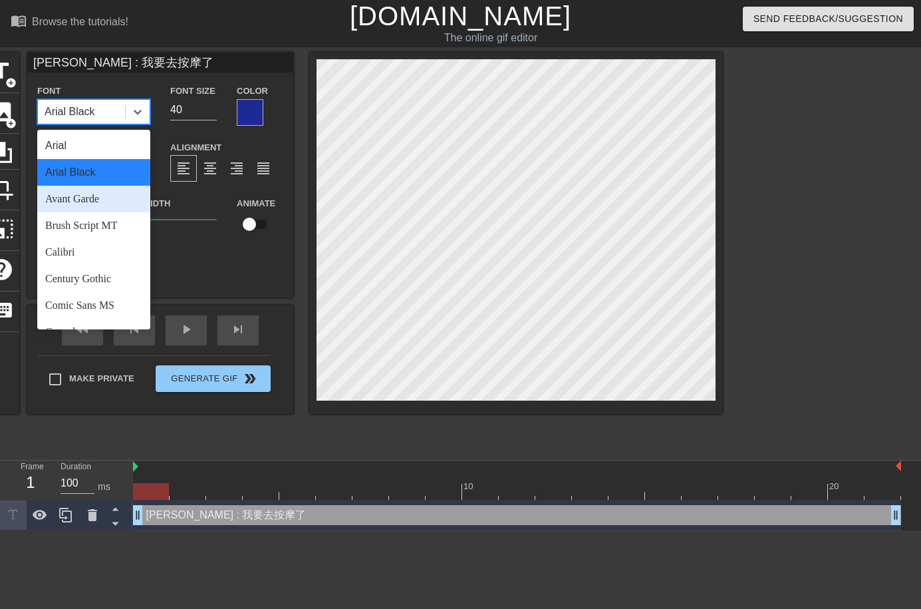
click at [100, 203] on div "Avant Garde" at bounding box center [93, 199] width 113 height 27
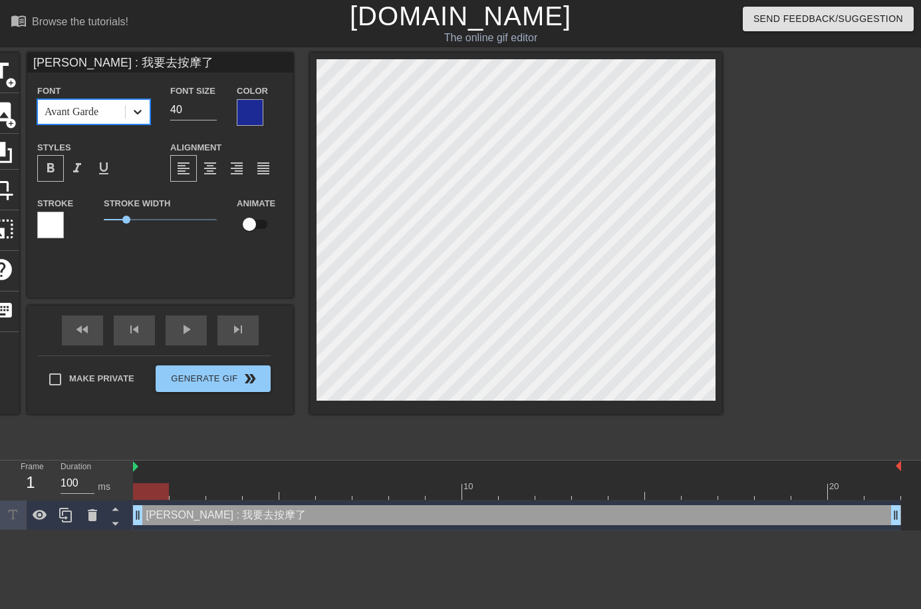
click at [140, 106] on icon at bounding box center [137, 111] width 13 height 13
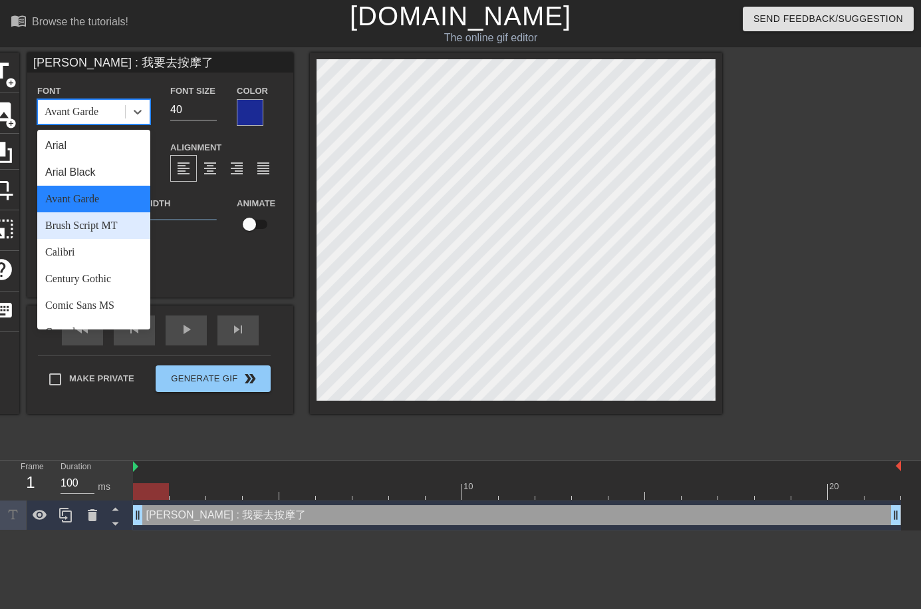
click at [107, 227] on div "Brush Script MT" at bounding box center [93, 225] width 113 height 27
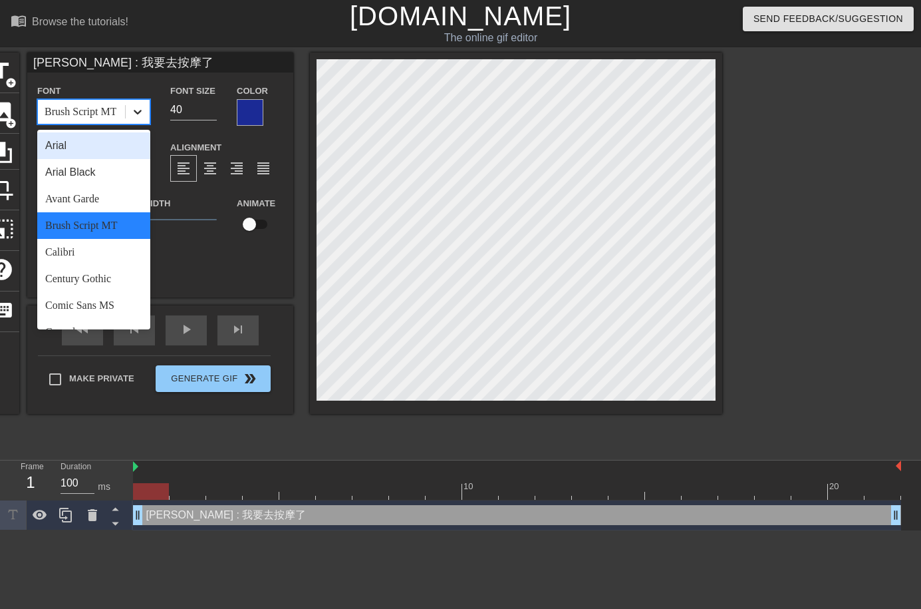
click at [139, 114] on icon at bounding box center [137, 111] width 13 height 13
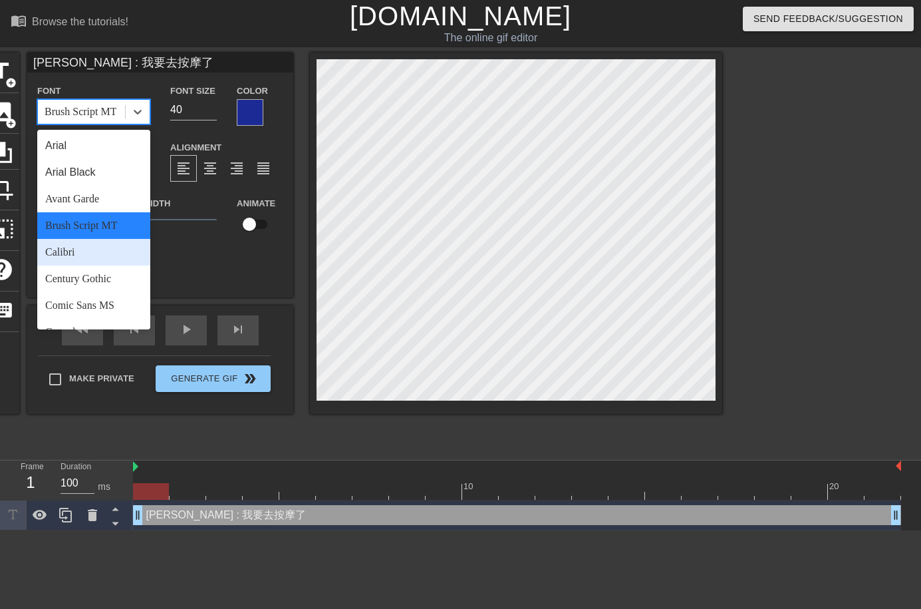
click at [84, 247] on div "Calibri" at bounding box center [93, 252] width 113 height 27
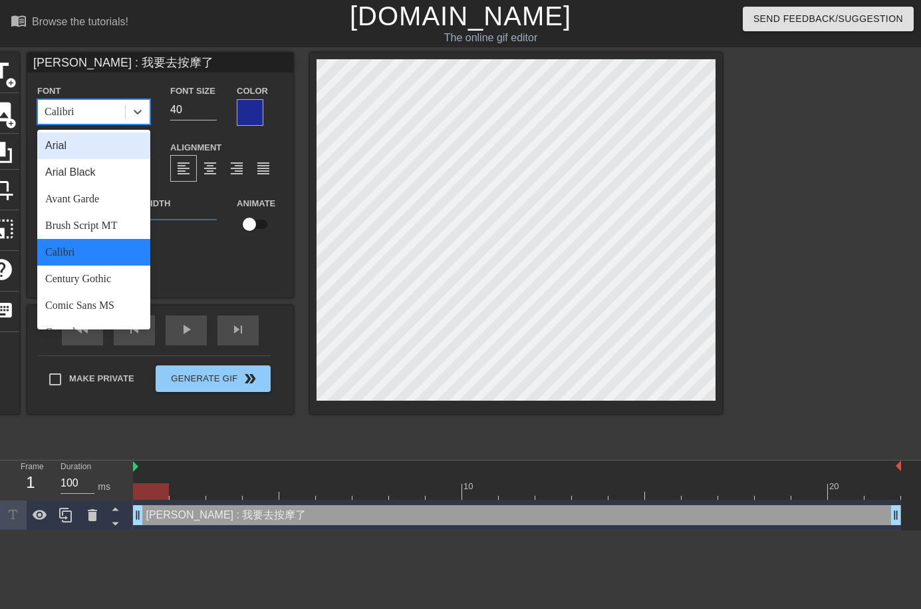
drag, startPoint x: 136, startPoint y: 114, endPoint x: 75, endPoint y: 278, distance: 174.7
click at [137, 114] on icon at bounding box center [137, 111] width 13 height 13
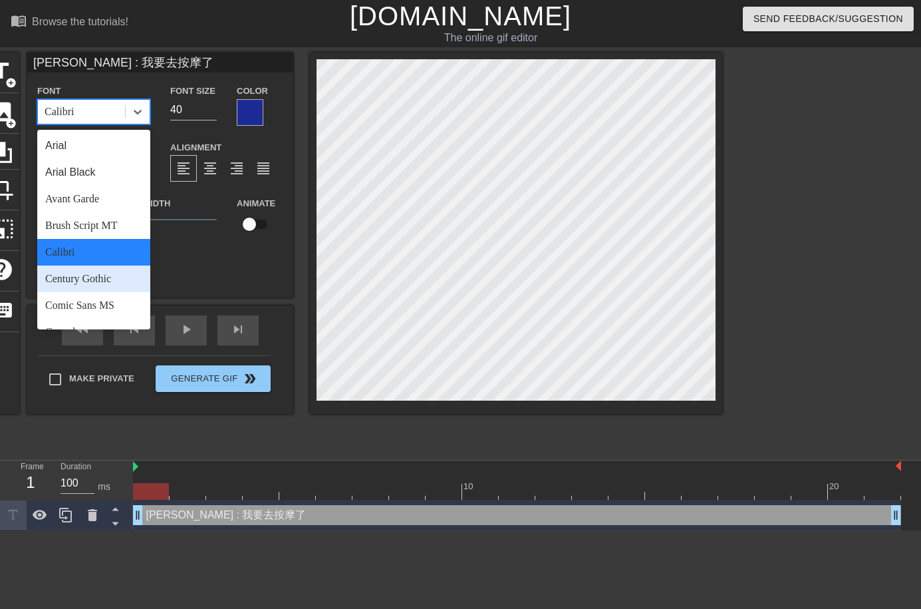
click at [87, 272] on div "Century Gothic" at bounding box center [93, 278] width 113 height 27
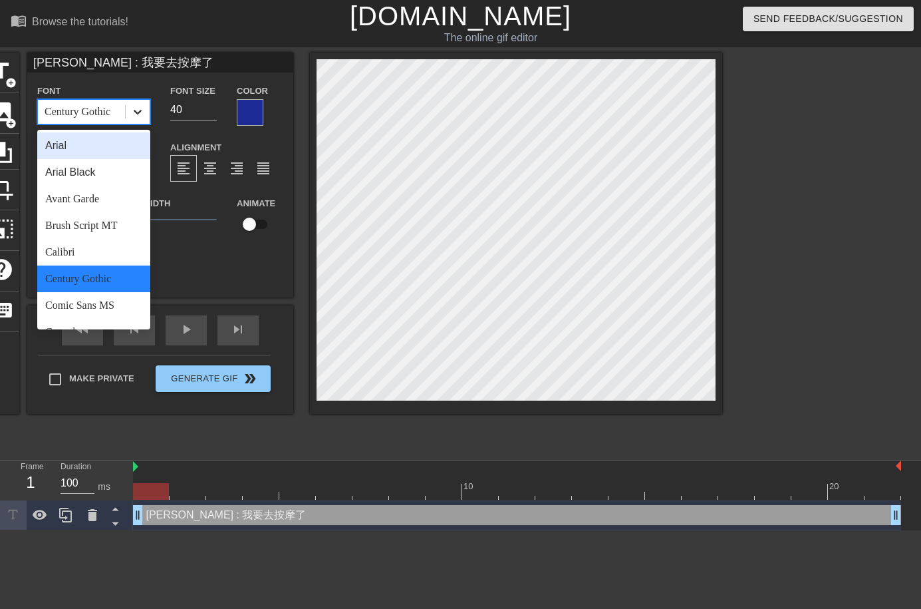
drag, startPoint x: 135, startPoint y: 117, endPoint x: 116, endPoint y: 233, distance: 117.3
click at [135, 118] on icon at bounding box center [137, 111] width 13 height 13
click at [106, 307] on div "Comic Sans MS" at bounding box center [93, 305] width 113 height 27
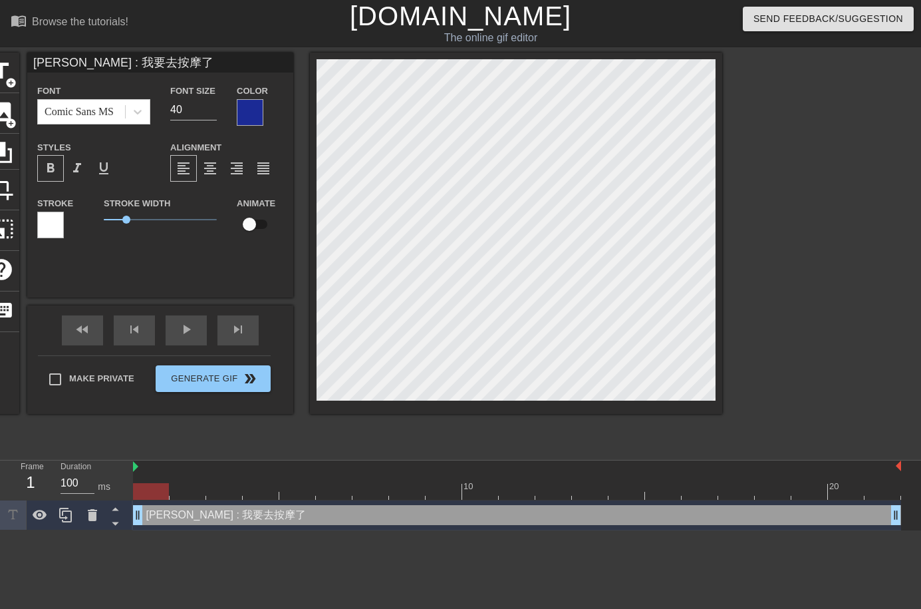
click at [254, 106] on div at bounding box center [250, 112] width 27 height 27
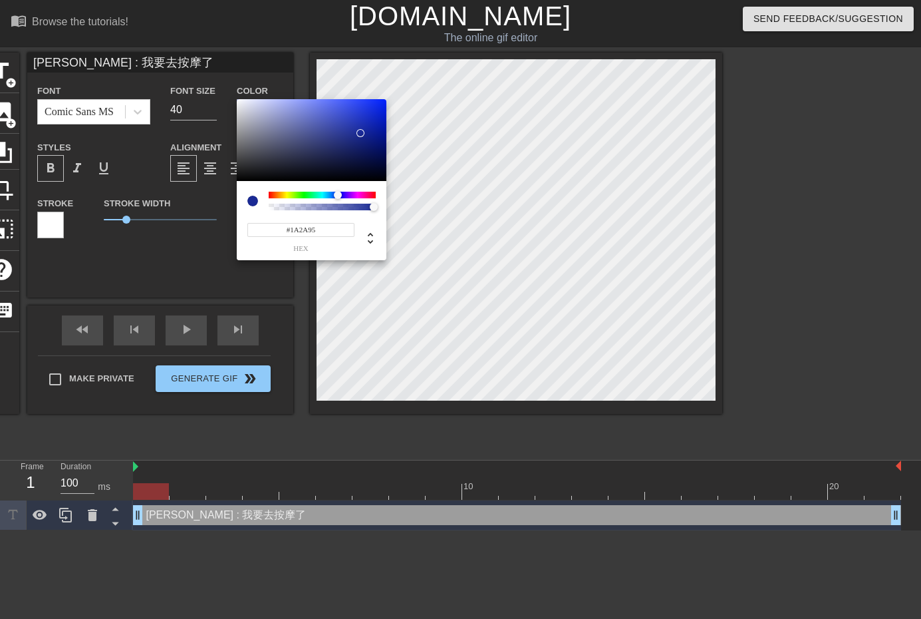
click at [361, 133] on div at bounding box center [361, 133] width 8 height 8
click at [371, 117] on div at bounding box center [312, 140] width 150 height 82
drag, startPoint x: 372, startPoint y: 116, endPoint x: 369, endPoint y: 140, distance: 24.1
click at [372, 121] on div at bounding box center [371, 117] width 8 height 8
click at [369, 140] on div at bounding box center [312, 140] width 150 height 82
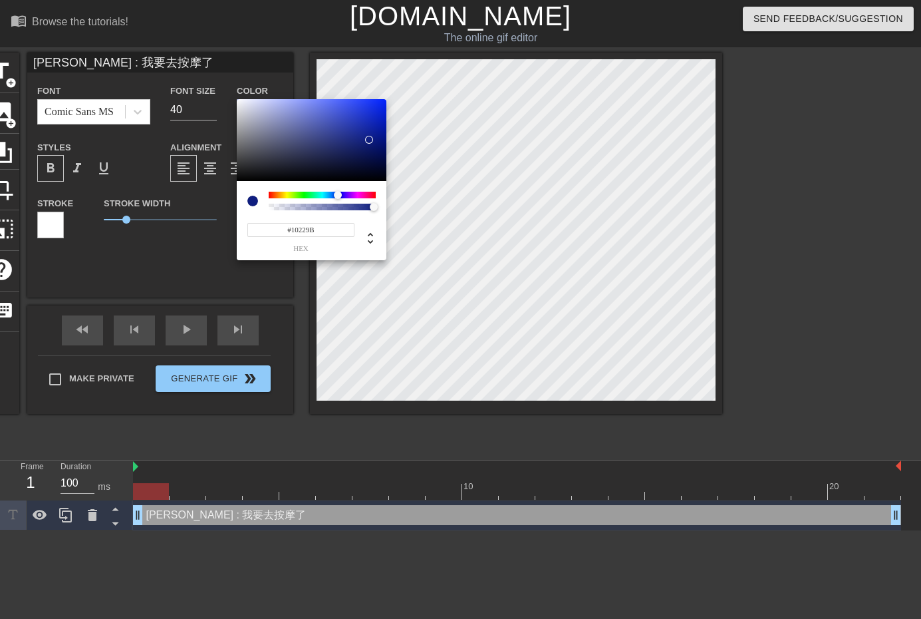
drag, startPoint x: 371, startPoint y: 131, endPoint x: 375, endPoint y: 117, distance: 14.5
click at [371, 130] on div at bounding box center [312, 140] width 150 height 82
type input "#0F26C6"
click at [375, 117] on div at bounding box center [312, 140] width 150 height 82
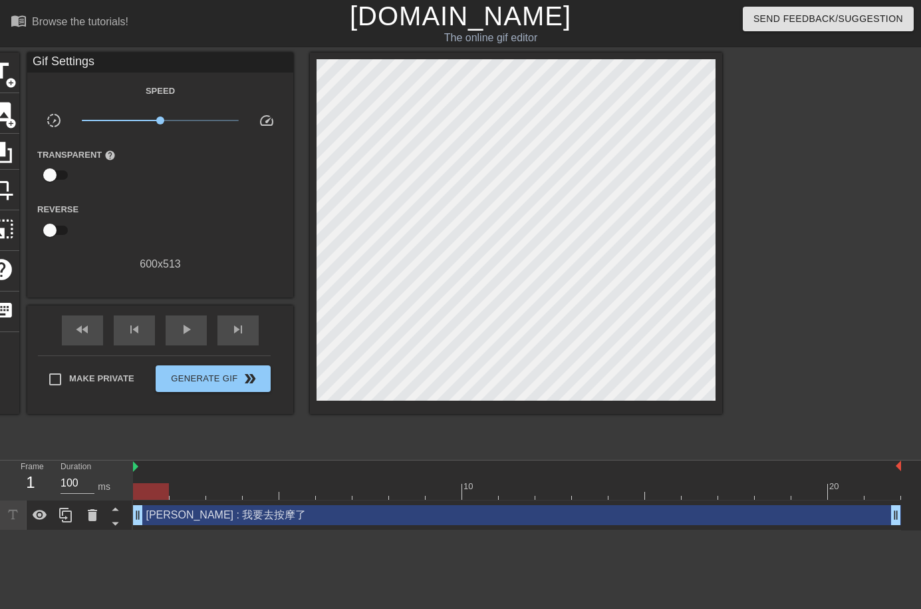
click at [166, 520] on div "[PERSON_NAME] : 我要去按摩了 drag_handle drag_handle" at bounding box center [517, 515] width 768 height 20
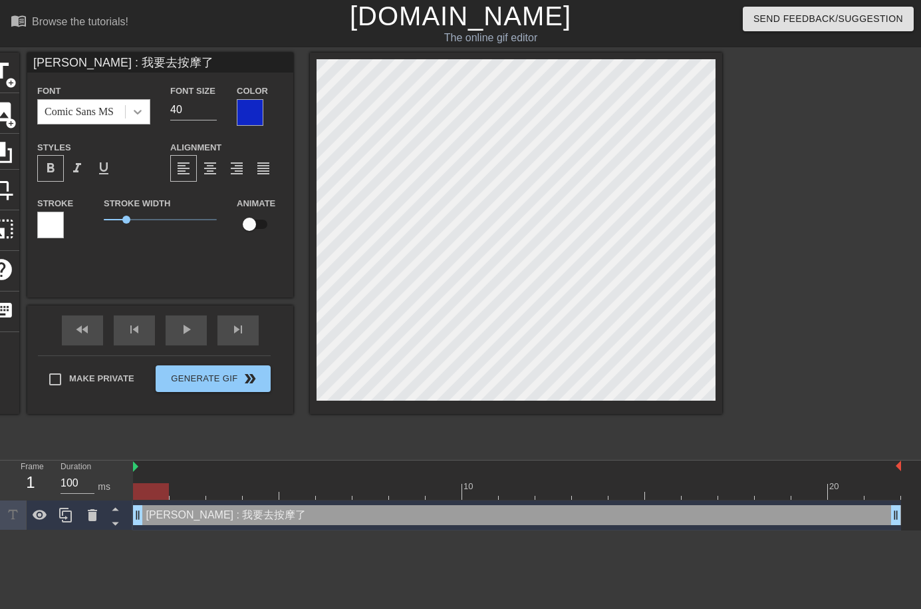
click at [132, 115] on icon at bounding box center [137, 111] width 13 height 13
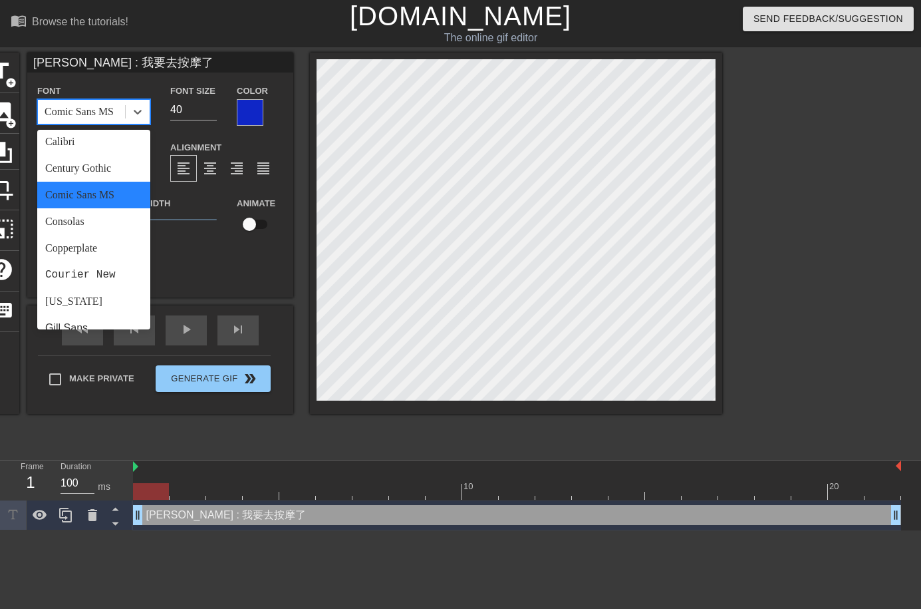
scroll to position [118, 0]
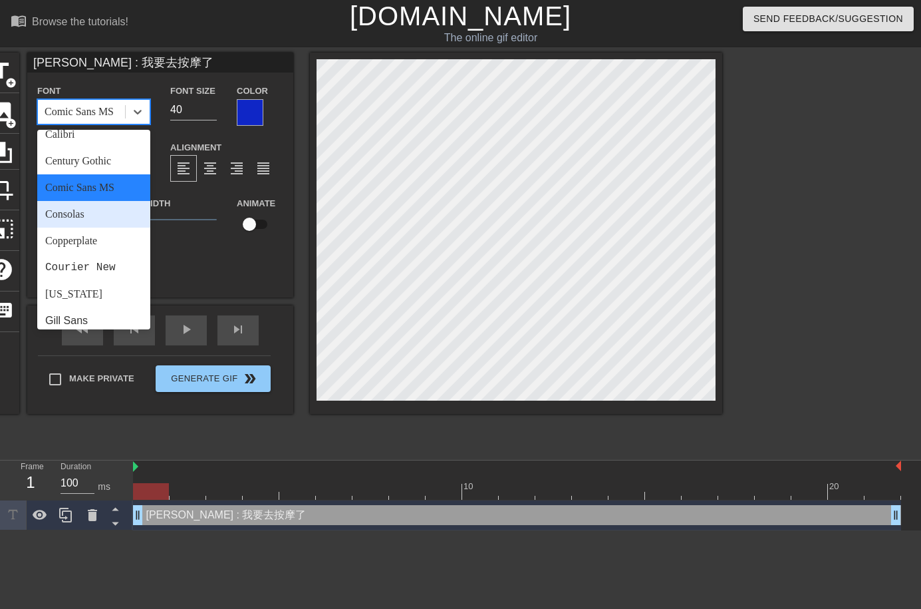
click at [118, 203] on div "Consolas" at bounding box center [93, 214] width 113 height 27
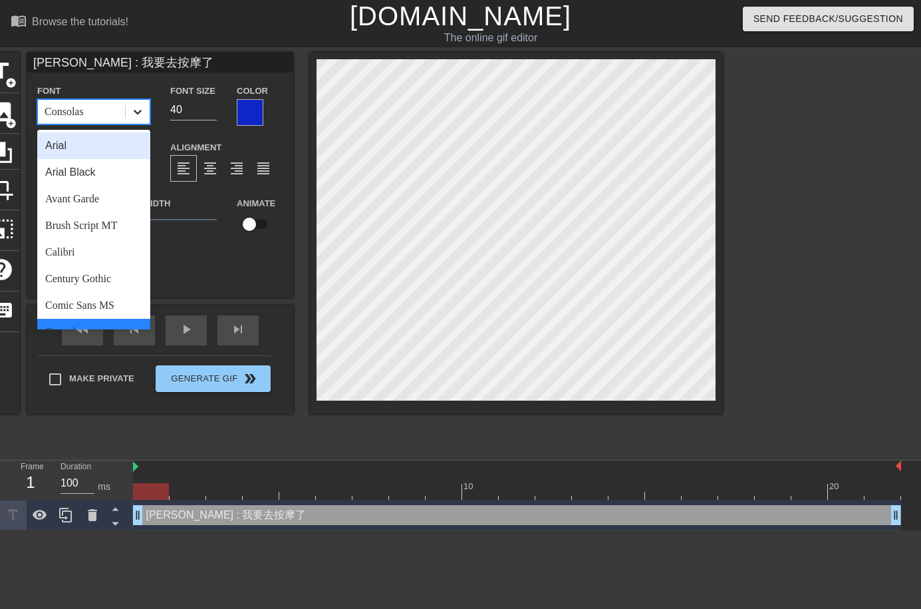
drag, startPoint x: 140, startPoint y: 104, endPoint x: 125, endPoint y: 150, distance: 48.4
click at [141, 104] on div at bounding box center [138, 112] width 24 height 24
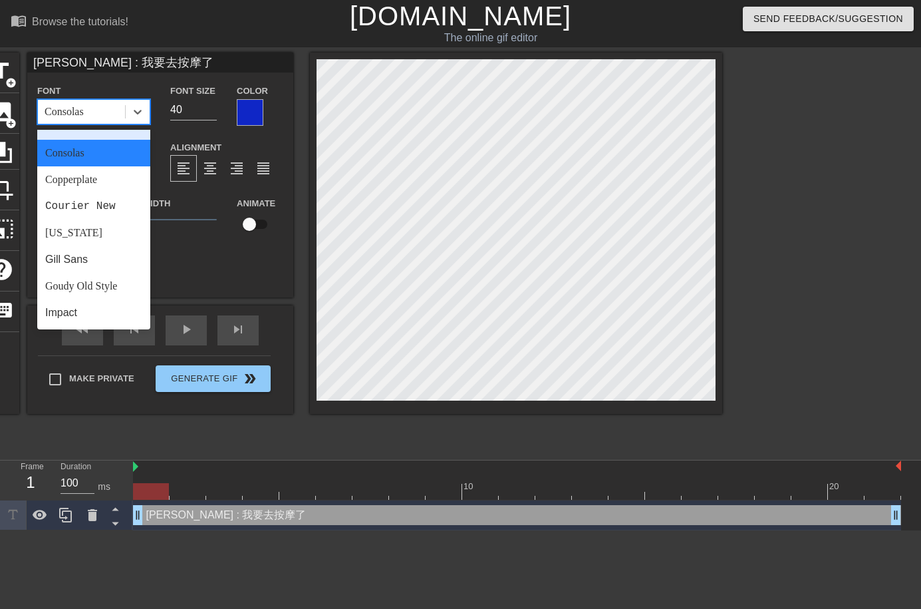
scroll to position [208, 0]
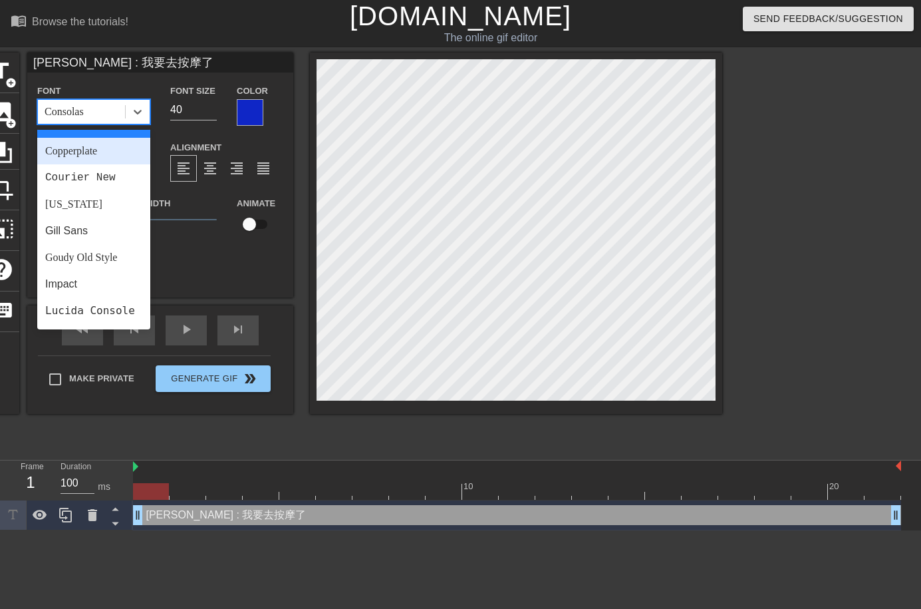
click at [100, 151] on div "Copperplate" at bounding box center [93, 151] width 113 height 27
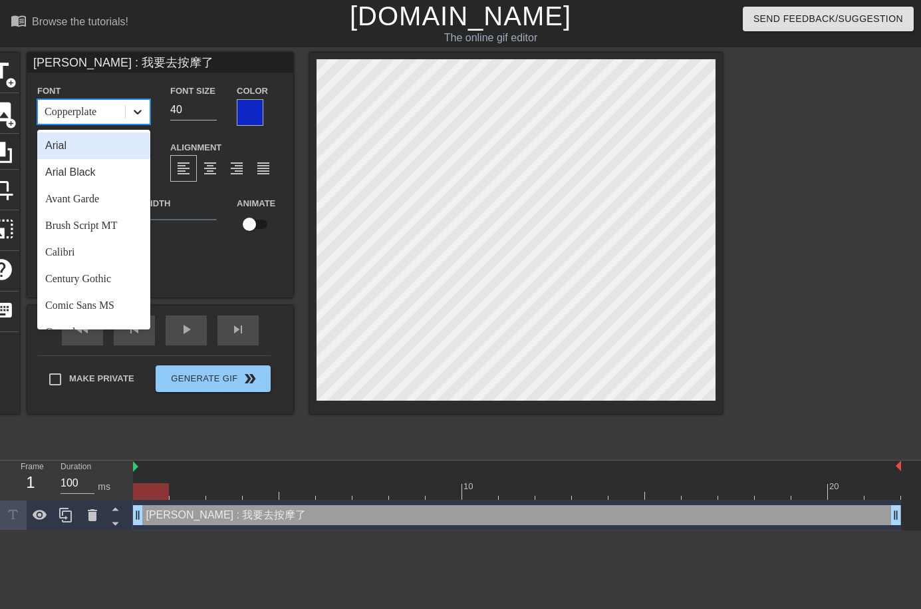
click at [147, 123] on div at bounding box center [138, 112] width 24 height 24
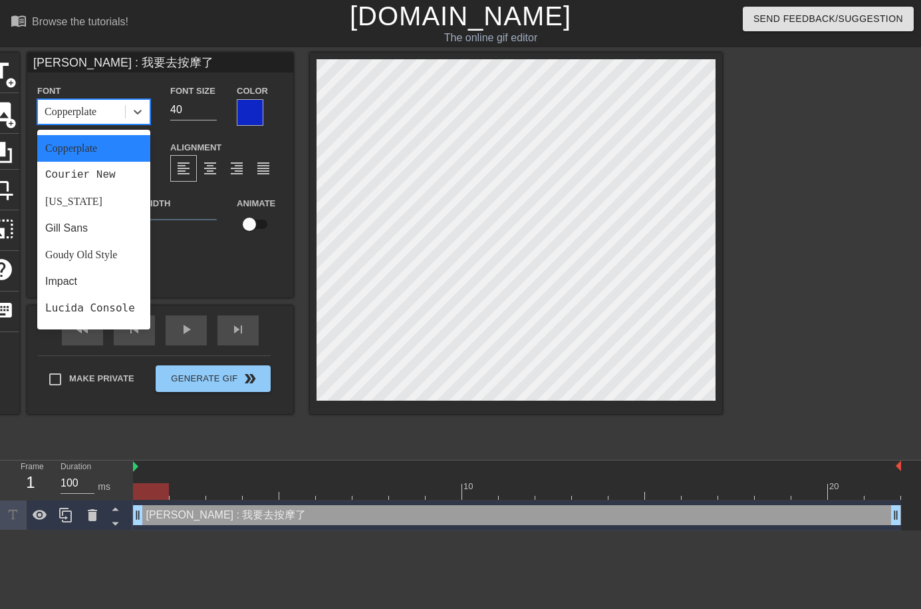
scroll to position [213, 0]
click at [116, 169] on div "Courier New" at bounding box center [93, 172] width 113 height 27
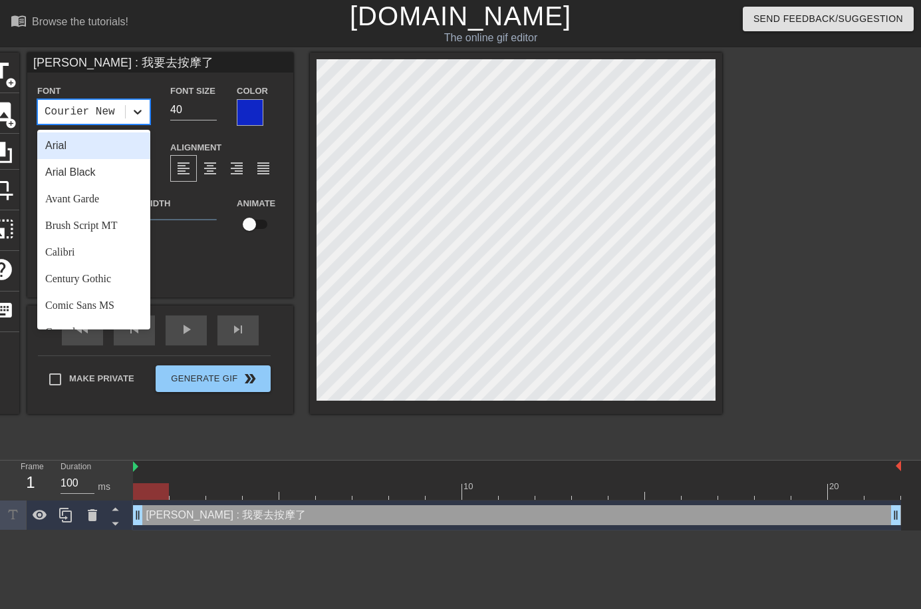
click at [132, 122] on div at bounding box center [138, 112] width 24 height 24
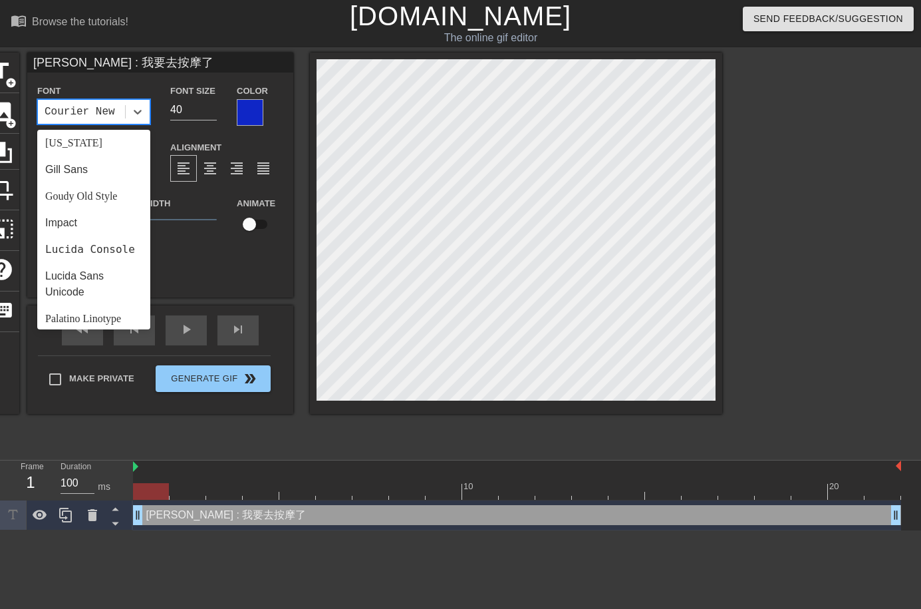
scroll to position [197, 0]
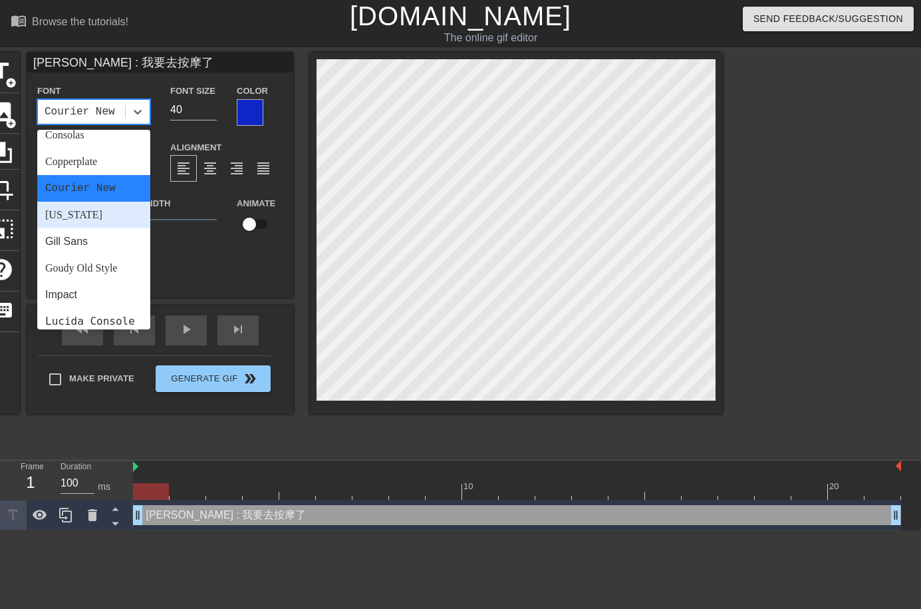
click at [108, 218] on div "[US_STATE]" at bounding box center [93, 215] width 113 height 27
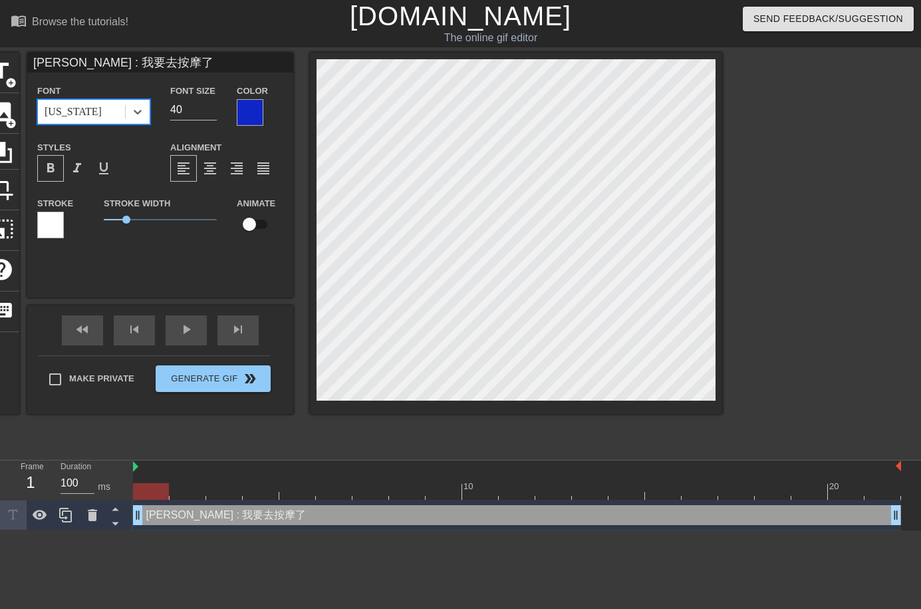
drag, startPoint x: 144, startPoint y: 114, endPoint x: 150, endPoint y: 172, distance: 58.2
click at [144, 115] on div at bounding box center [138, 112] width 24 height 24
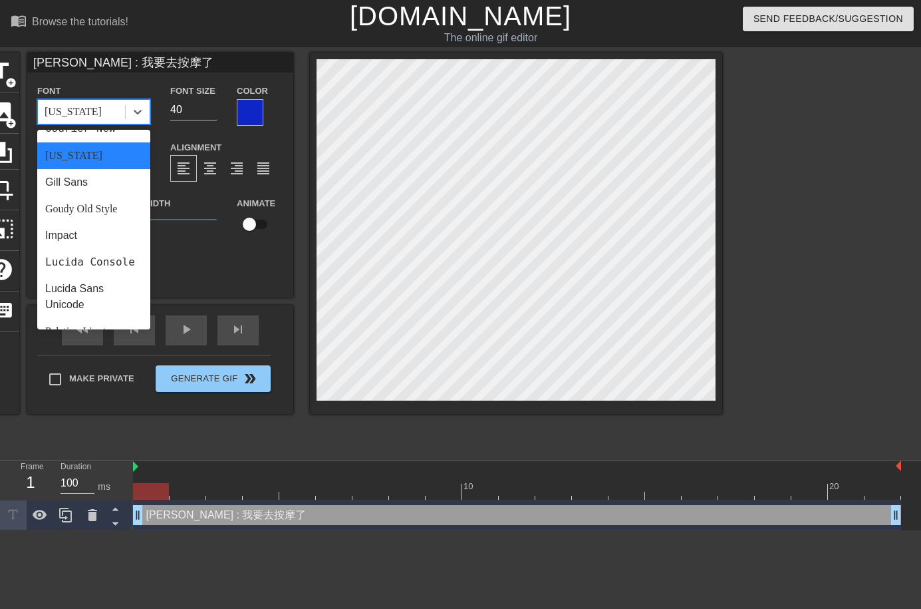
scroll to position [266, 0]
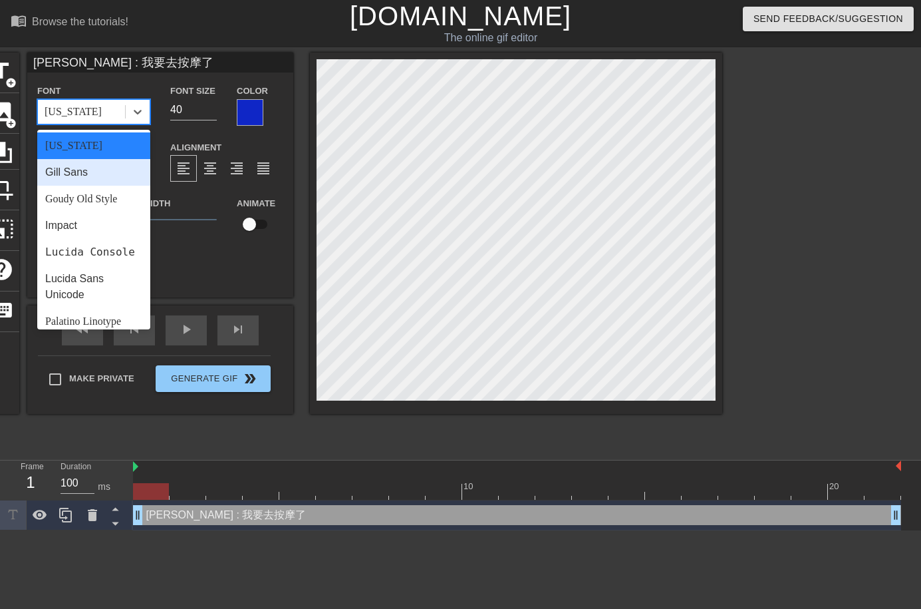
click at [102, 180] on div "Gill Sans" at bounding box center [93, 172] width 113 height 27
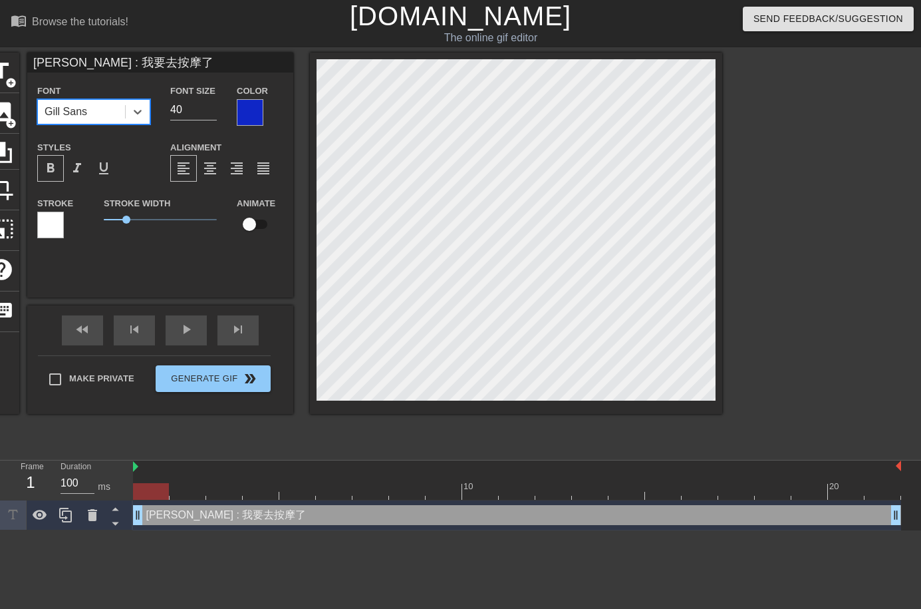
click at [141, 118] on icon at bounding box center [137, 111] width 13 height 13
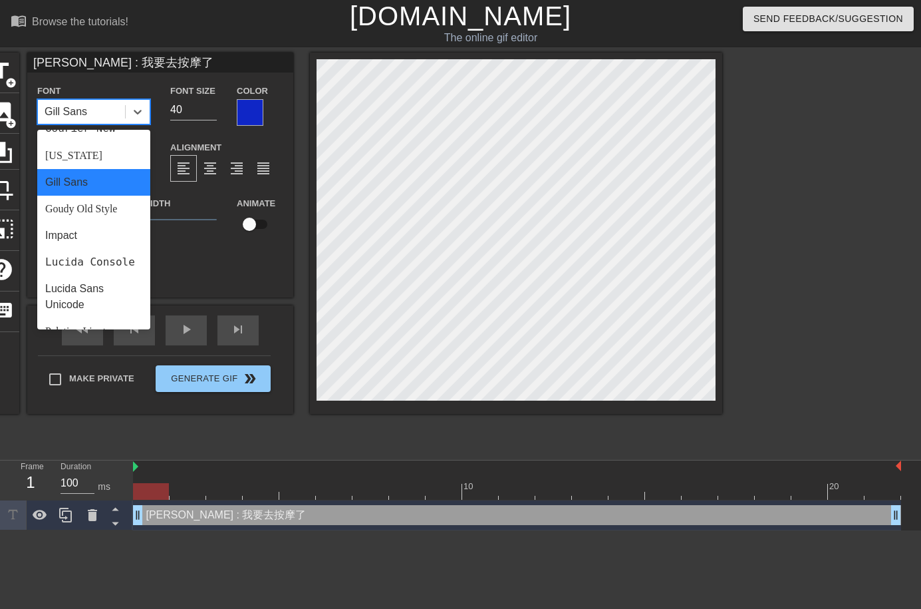
scroll to position [269, 0]
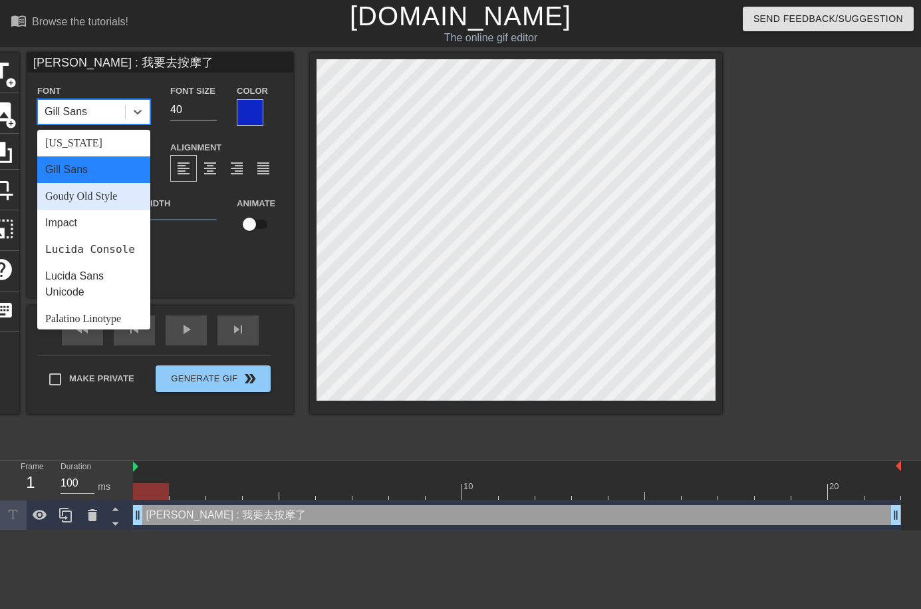
click at [118, 191] on div "Goudy Old Style" at bounding box center [93, 196] width 113 height 27
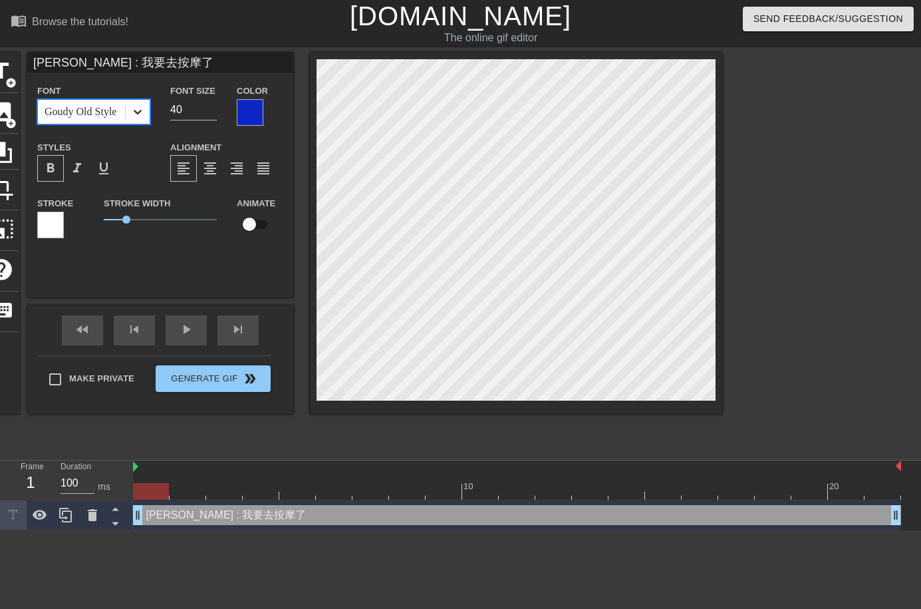
click at [138, 112] on icon at bounding box center [138, 112] width 8 height 5
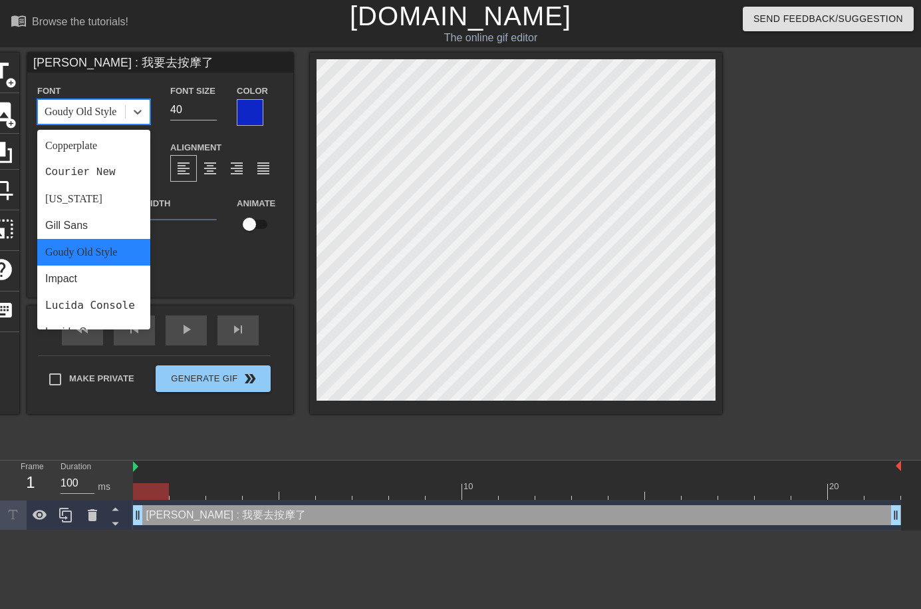
scroll to position [284, 0]
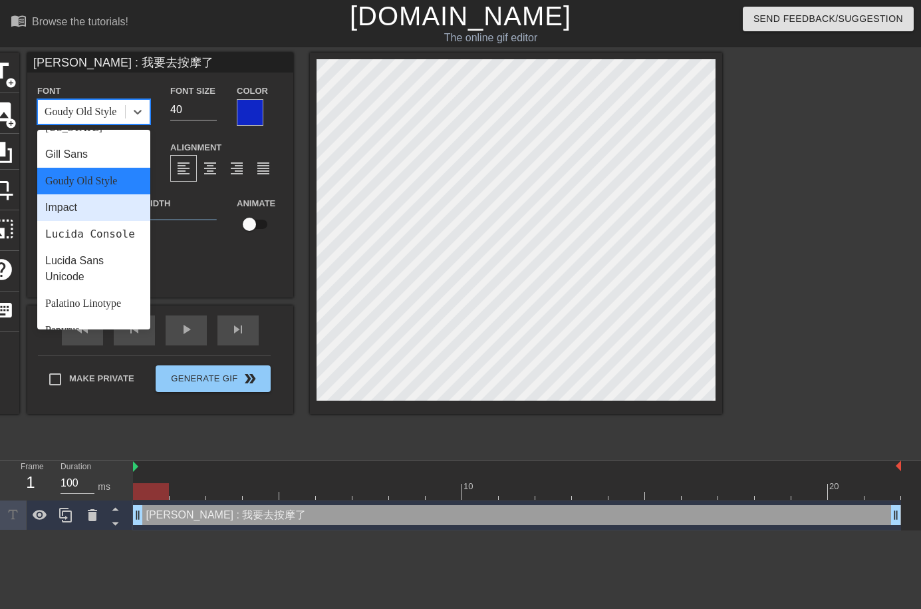
click at [100, 212] on div "Impact" at bounding box center [93, 207] width 113 height 27
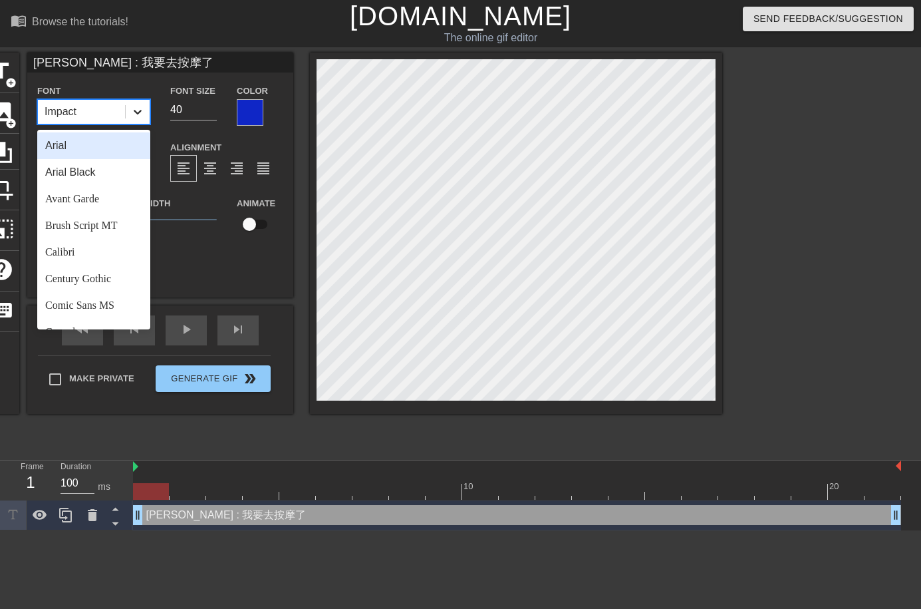
click at [134, 107] on icon at bounding box center [137, 111] width 13 height 13
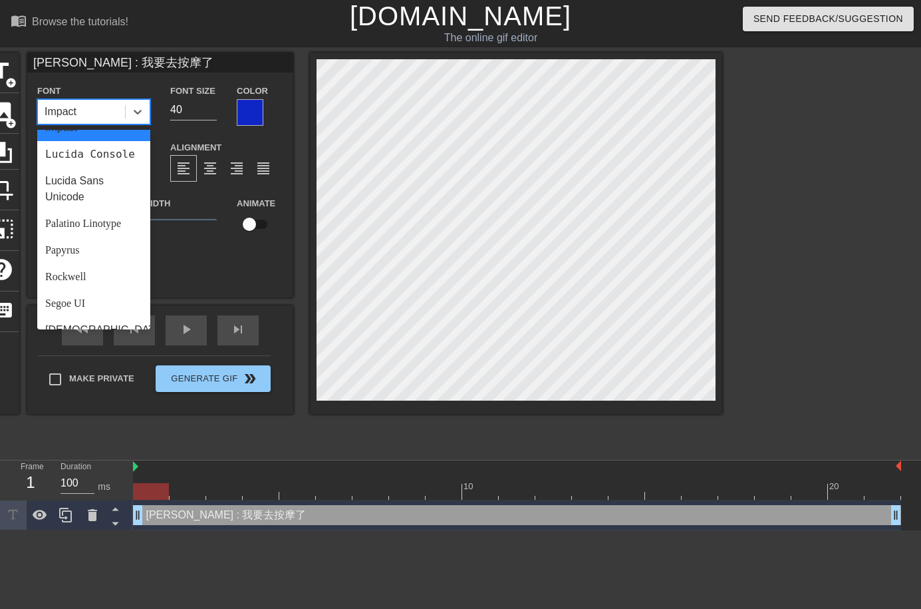
scroll to position [343, 0]
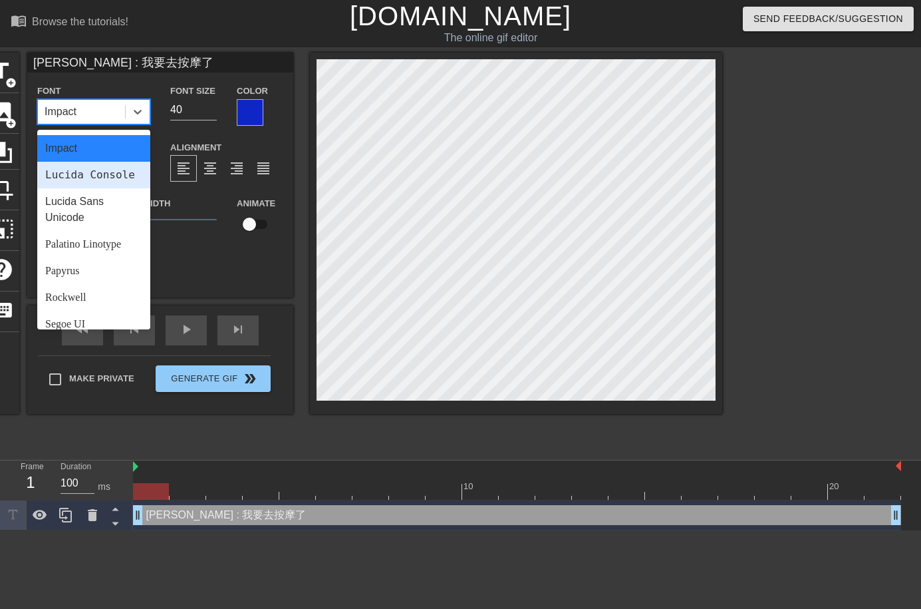
click at [84, 172] on div "Lucida Console" at bounding box center [93, 175] width 113 height 27
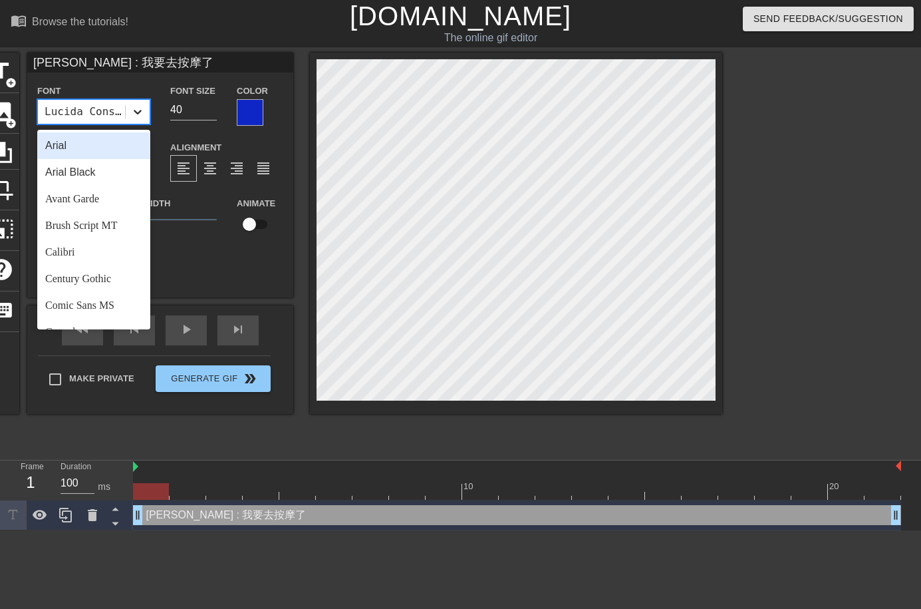
click at [147, 118] on div at bounding box center [138, 112] width 24 height 24
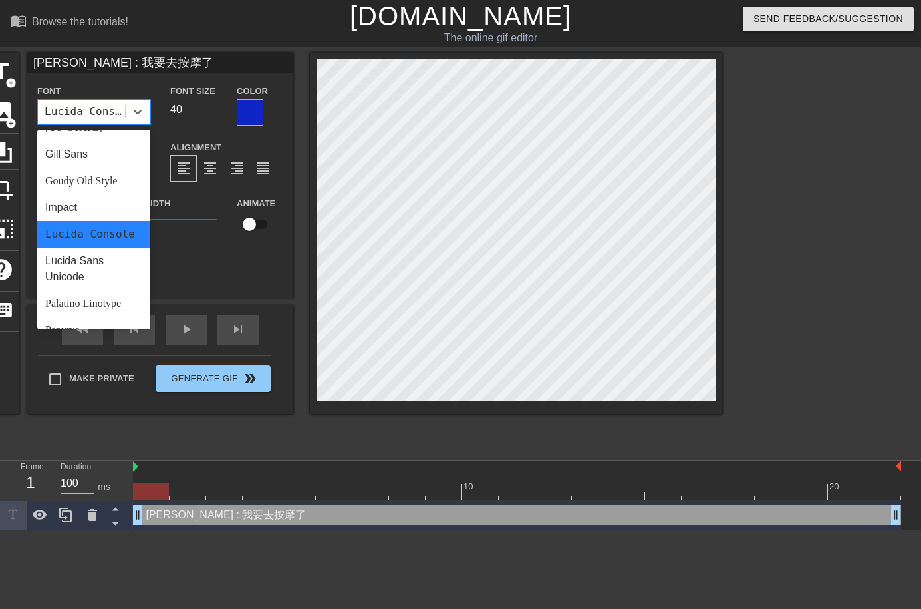
scroll to position [295, 0]
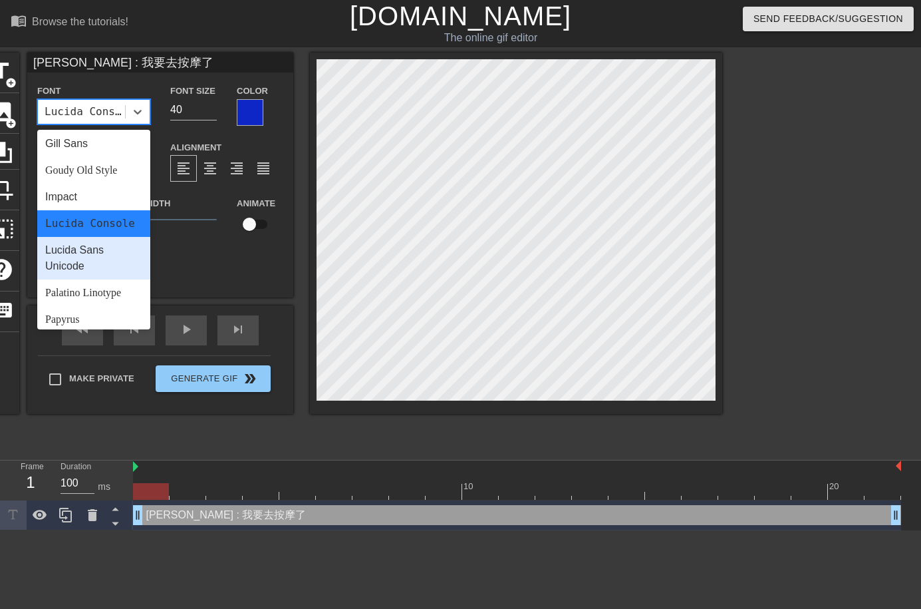
click at [115, 258] on div "Lucida Sans Unicode" at bounding box center [93, 258] width 113 height 43
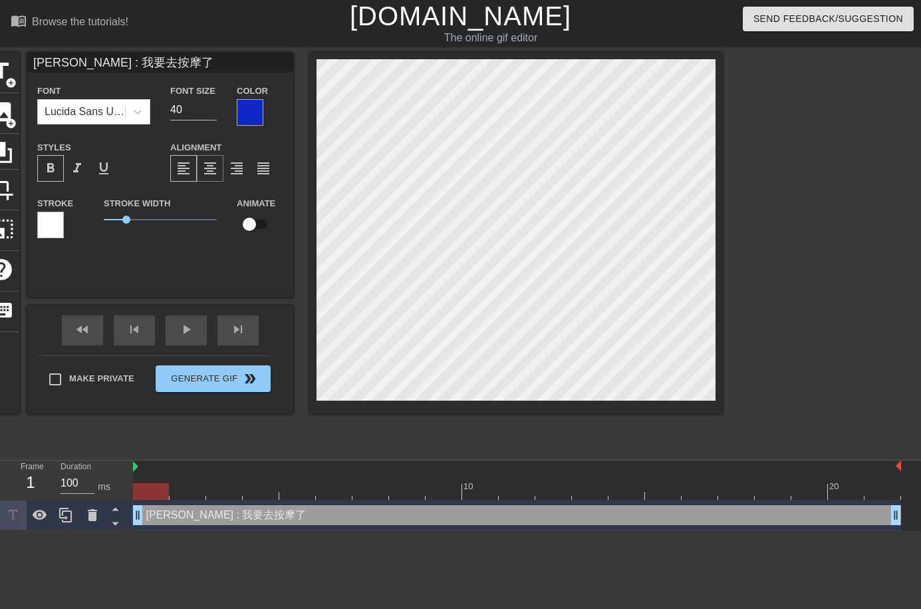
click at [200, 167] on div "format_align_center" at bounding box center [210, 168] width 27 height 27
drag, startPoint x: 150, startPoint y: 164, endPoint x: 163, endPoint y: 164, distance: 13.3
click at [154, 164] on div "Styles format_bold format_italic format_underline" at bounding box center [93, 160] width 133 height 43
click at [168, 164] on div "Alignment format_align_left format_align_center format_align_right format_align…" at bounding box center [226, 160] width 133 height 43
click at [174, 165] on div "format_align_left" at bounding box center [183, 168] width 27 height 27
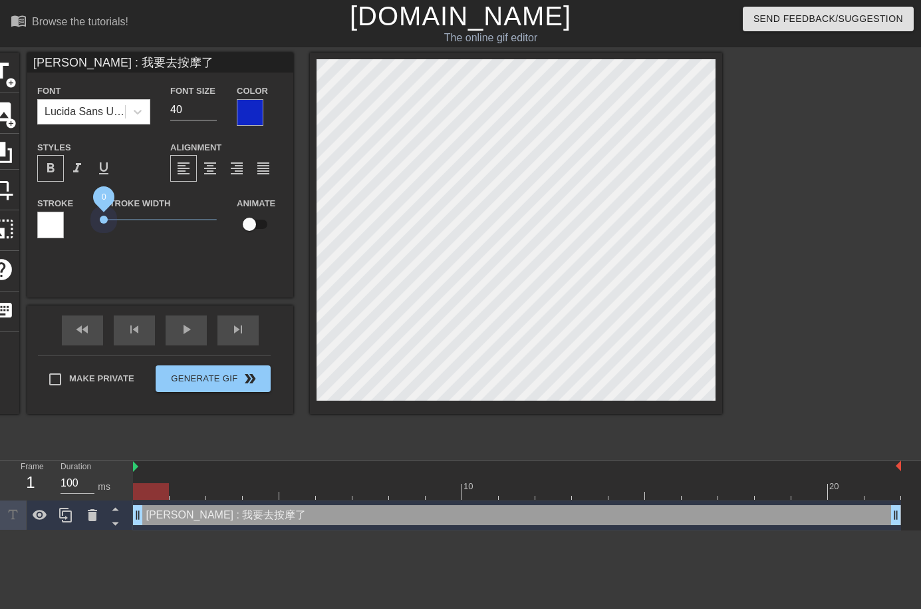
drag, startPoint x: 125, startPoint y: 219, endPoint x: 45, endPoint y: 224, distance: 80.6
click at [45, 224] on div "Stroke Stroke Width 0 Animate" at bounding box center [160, 222] width 266 height 55
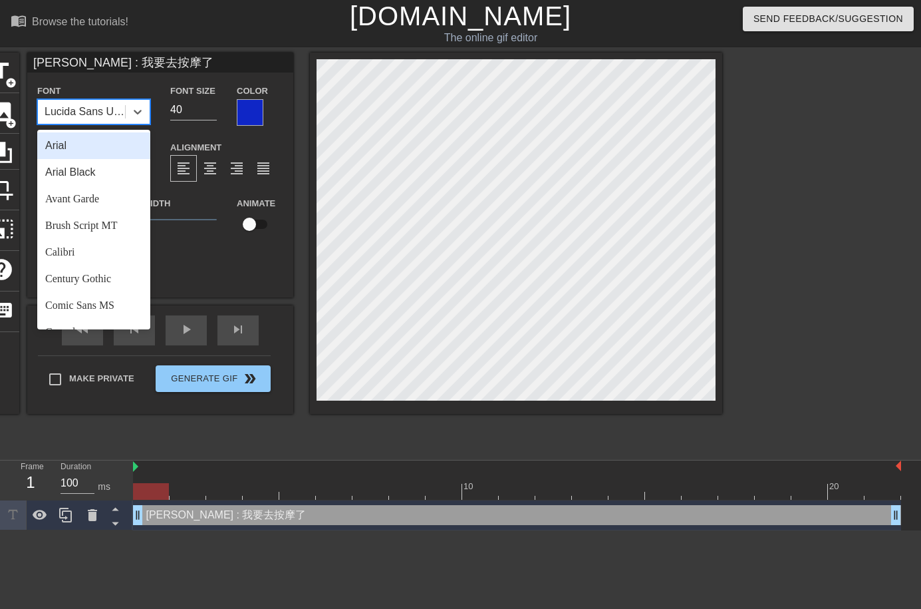
drag, startPoint x: 132, startPoint y: 112, endPoint x: 141, endPoint y: 140, distance: 29.5
click at [133, 113] on icon at bounding box center [137, 111] width 13 height 13
click at [103, 147] on div "Arial" at bounding box center [93, 145] width 113 height 27
click at [138, 108] on icon at bounding box center [137, 111] width 13 height 13
click at [110, 166] on div "Arial Black" at bounding box center [93, 172] width 113 height 27
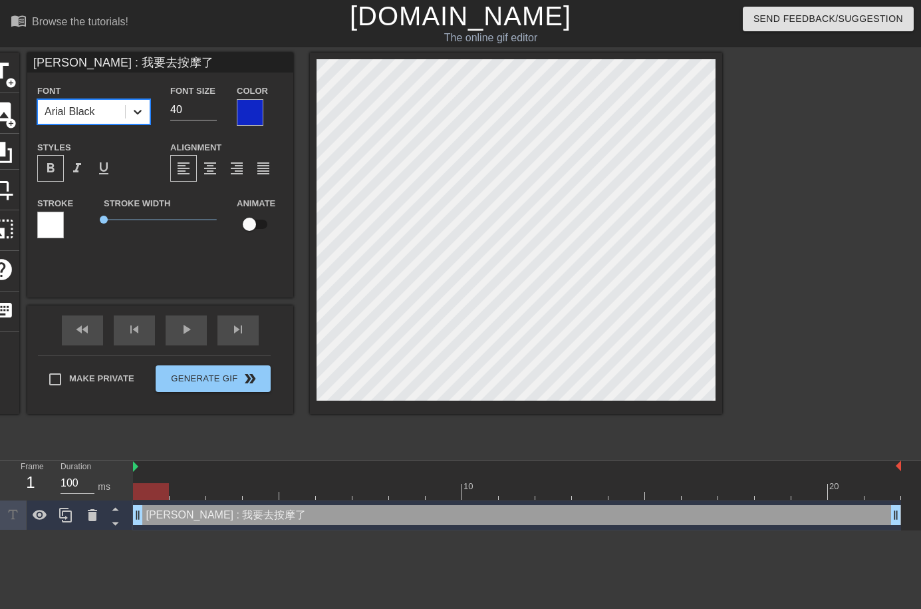
click at [140, 120] on div at bounding box center [138, 112] width 24 height 24
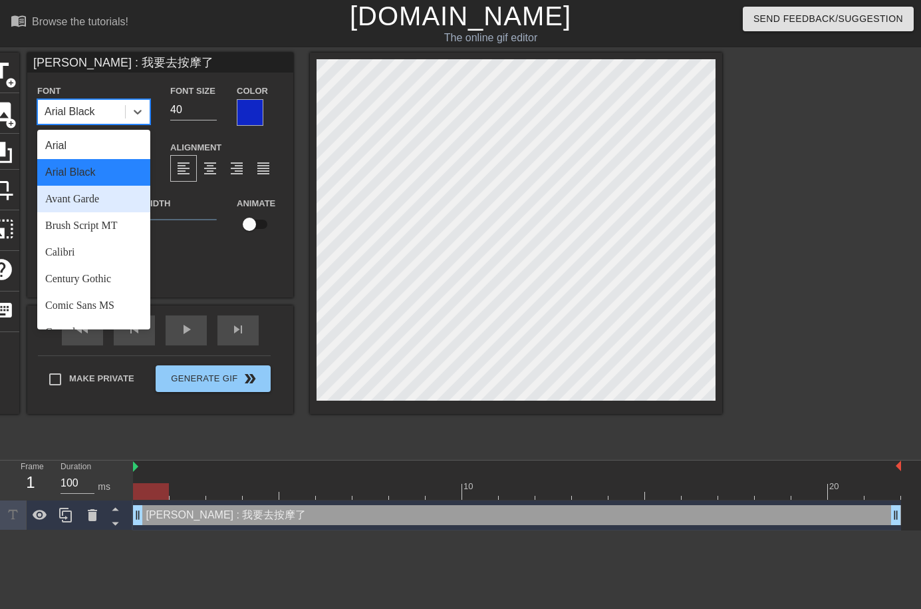
click at [110, 205] on div "Avant Garde" at bounding box center [93, 199] width 113 height 27
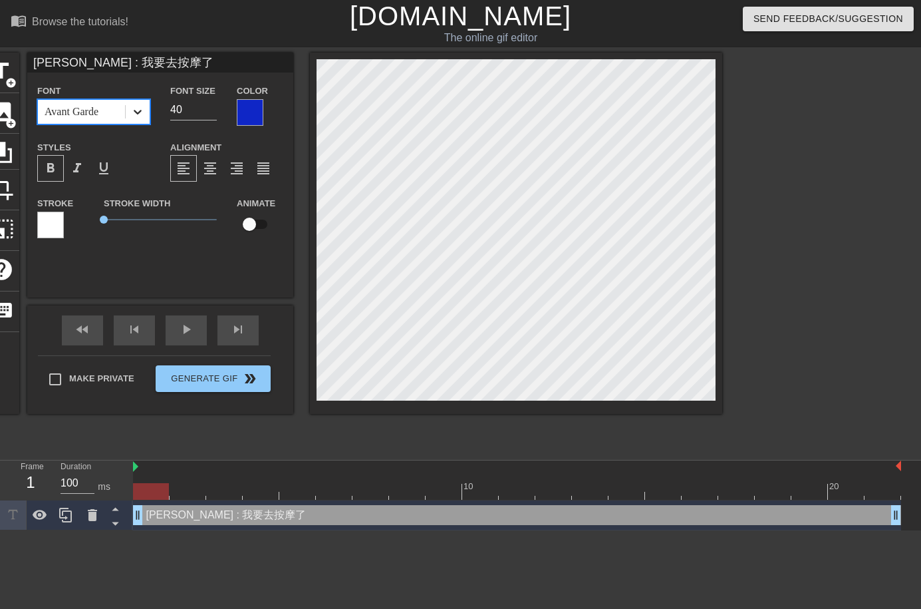
click at [132, 110] on icon at bounding box center [137, 111] width 13 height 13
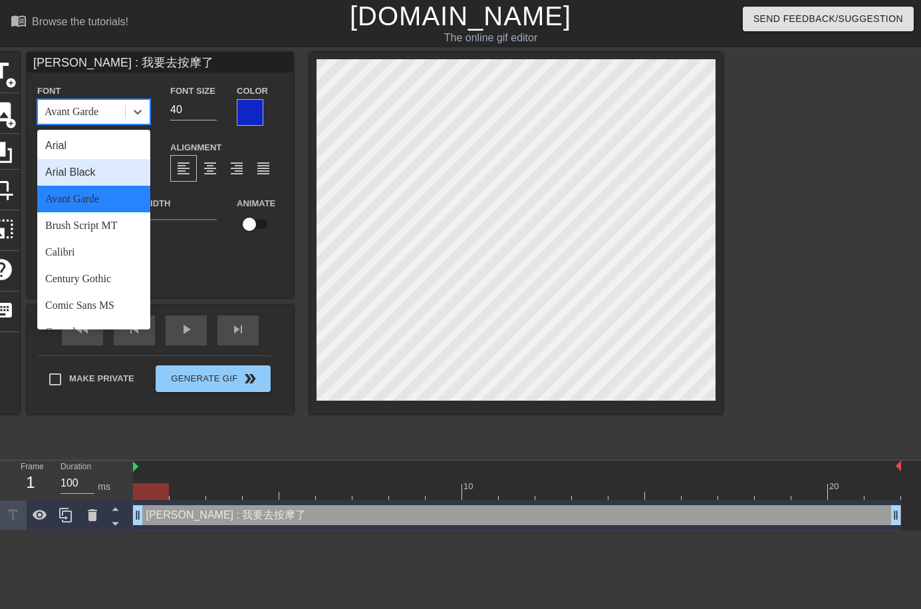
scroll to position [13, 0]
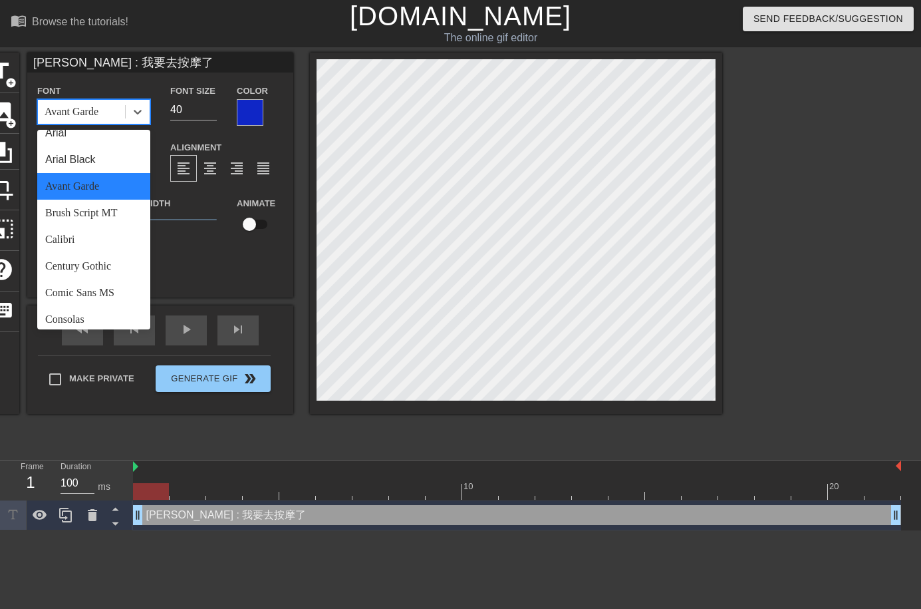
click at [121, 209] on div "Brush Script MT" at bounding box center [93, 213] width 113 height 27
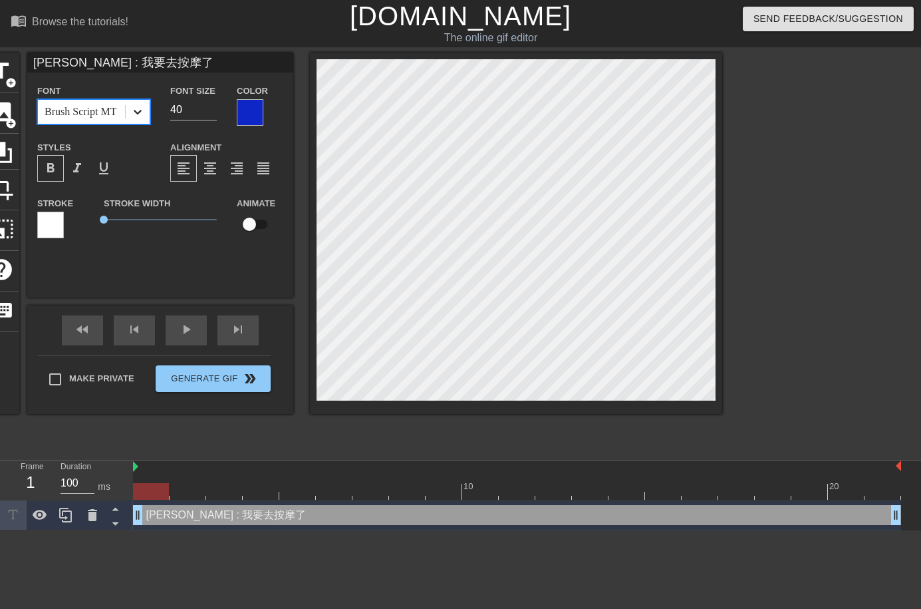
click at [143, 114] on icon at bounding box center [137, 111] width 13 height 13
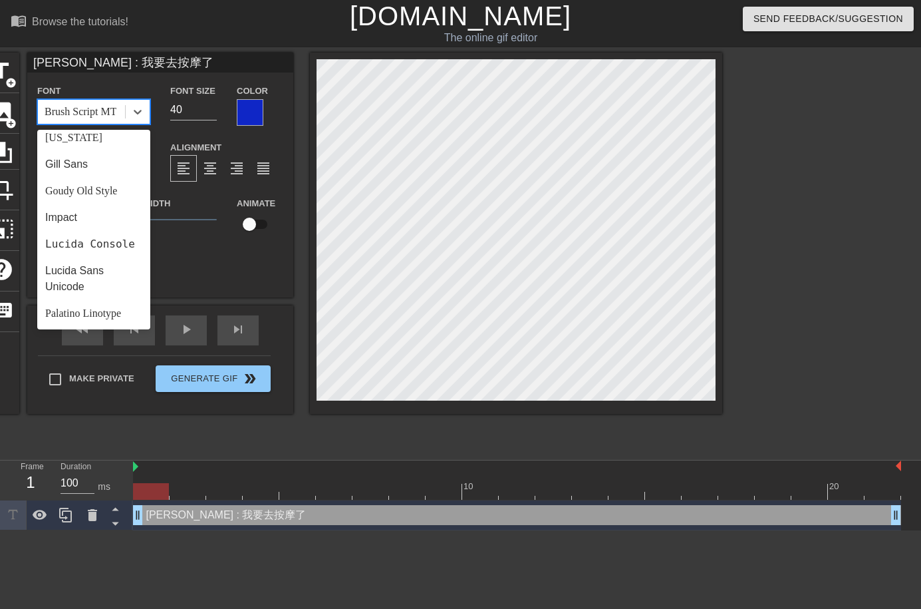
scroll to position [476, 0]
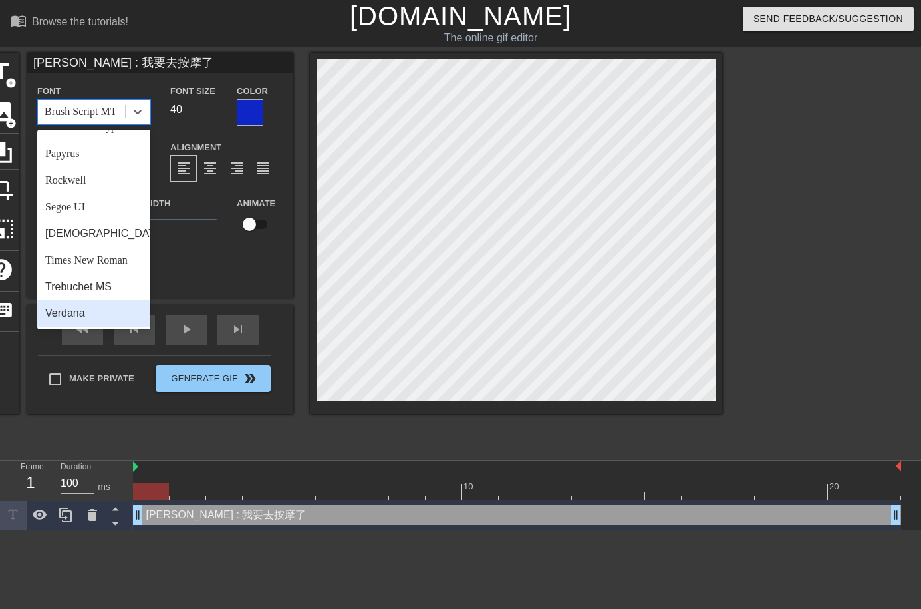
click at [106, 309] on div "Verdana" at bounding box center [93, 313] width 113 height 27
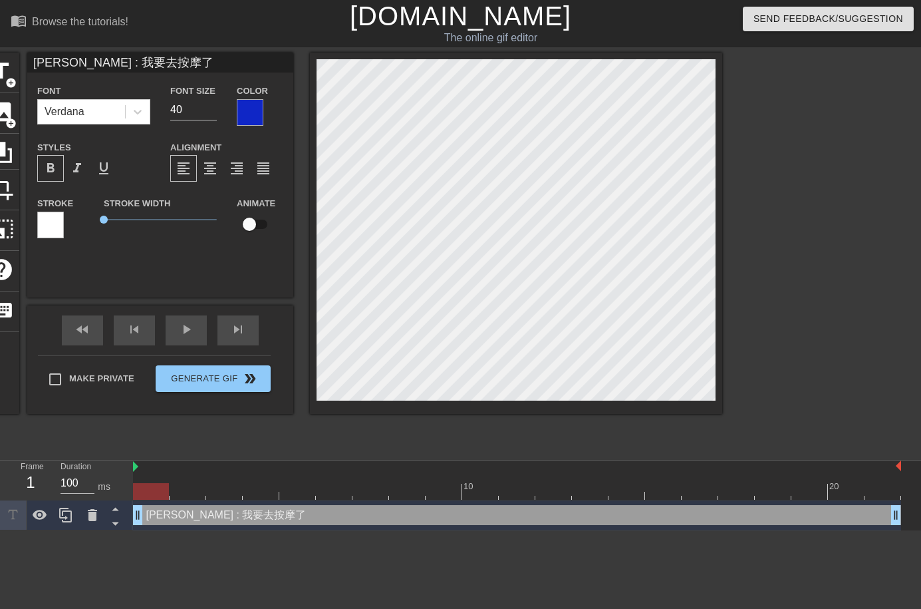
click at [259, 115] on div at bounding box center [250, 112] width 27 height 27
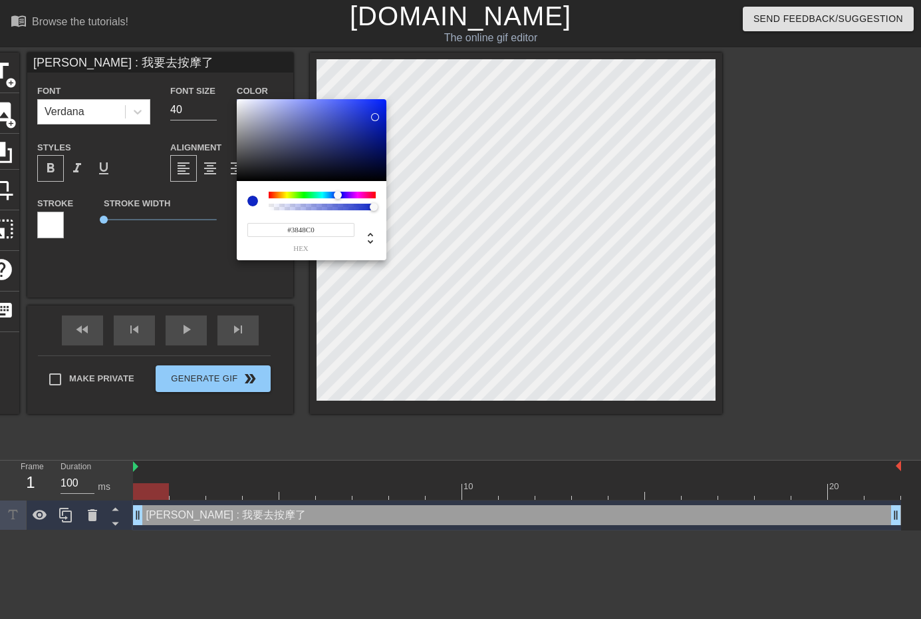
drag, startPoint x: 343, startPoint y: 118, endPoint x: 312, endPoint y: 142, distance: 39.0
click at [343, 120] on div at bounding box center [312, 140] width 150 height 82
click at [312, 142] on div at bounding box center [312, 140] width 150 height 82
drag, startPoint x: 327, startPoint y: 122, endPoint x: 340, endPoint y: 136, distance: 19.3
click at [330, 122] on div at bounding box center [312, 140] width 150 height 82
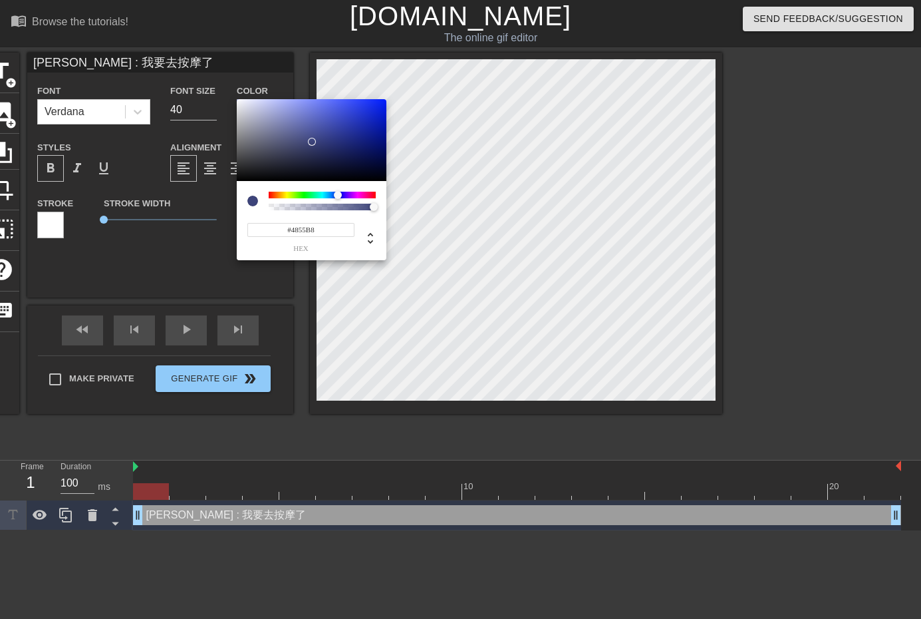
type input "#4553B8"
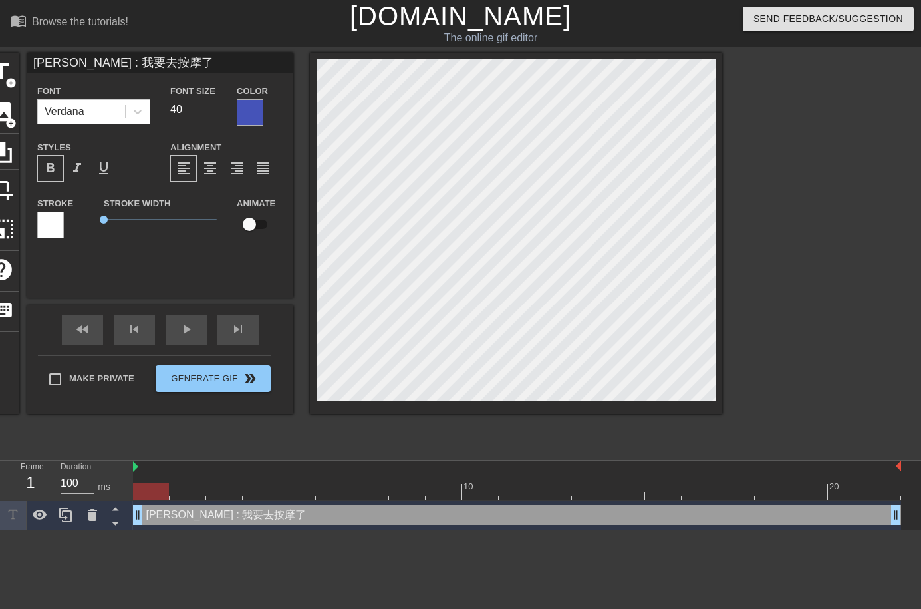
click at [253, 110] on div at bounding box center [250, 112] width 27 height 27
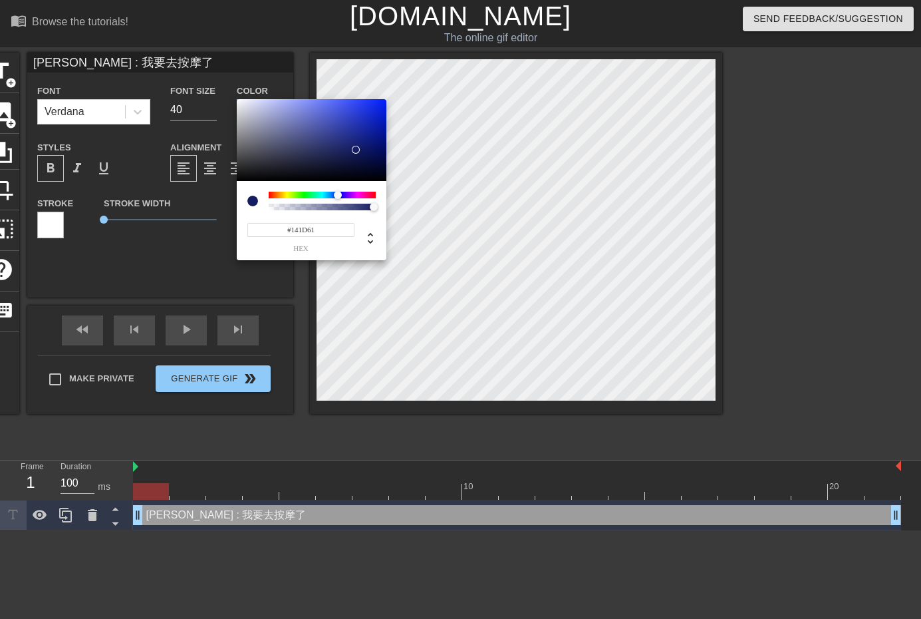
click at [356, 150] on div at bounding box center [312, 140] width 150 height 82
click at [350, 128] on div at bounding box center [312, 140] width 150 height 82
click at [383, 106] on div at bounding box center [312, 140] width 150 height 82
click at [381, 101] on div at bounding box center [312, 140] width 150 height 82
click at [374, 127] on div at bounding box center [312, 140] width 150 height 82
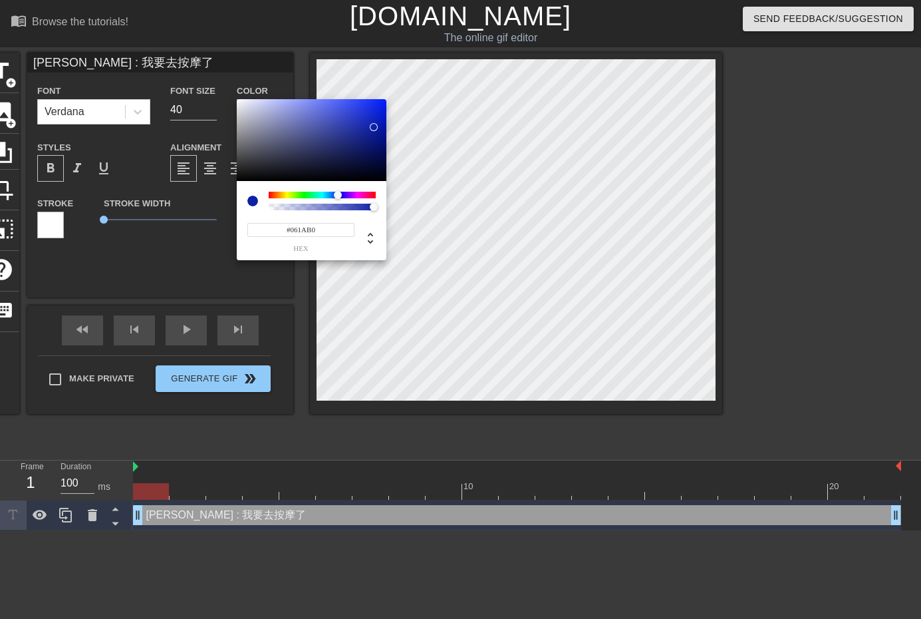
click at [381, 124] on div at bounding box center [312, 140] width 150 height 82
drag, startPoint x: 372, startPoint y: 139, endPoint x: 377, endPoint y: 163, distance: 24.4
click at [372, 142] on div at bounding box center [312, 140] width 150 height 82
click at [377, 174] on div at bounding box center [312, 140] width 150 height 82
click at [370, 137] on div at bounding box center [312, 140] width 150 height 82
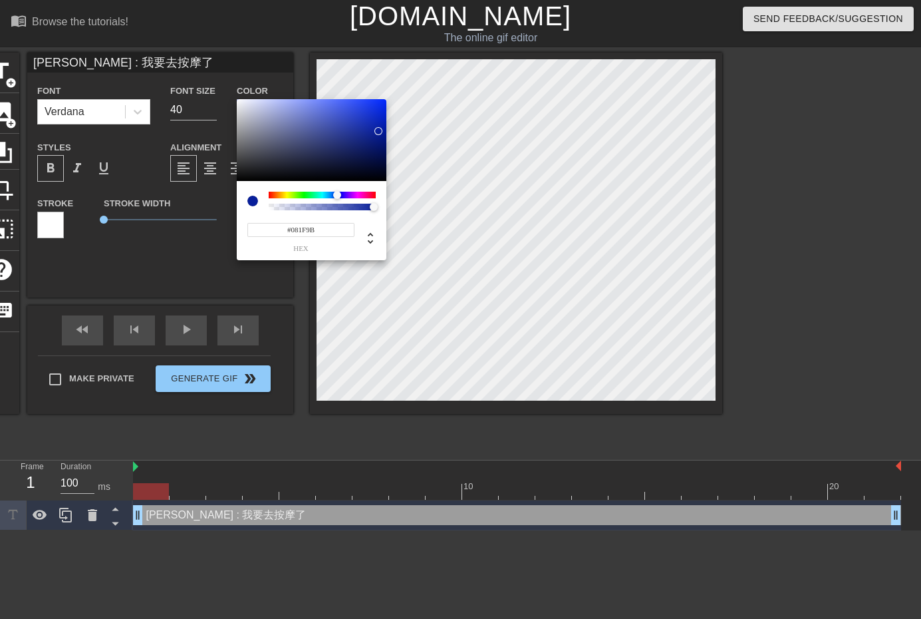
click at [379, 131] on div at bounding box center [312, 140] width 150 height 82
drag, startPoint x: 380, startPoint y: 126, endPoint x: 377, endPoint y: 116, distance: 11.2
click at [380, 125] on div at bounding box center [312, 140] width 150 height 82
type input "#0821AE"
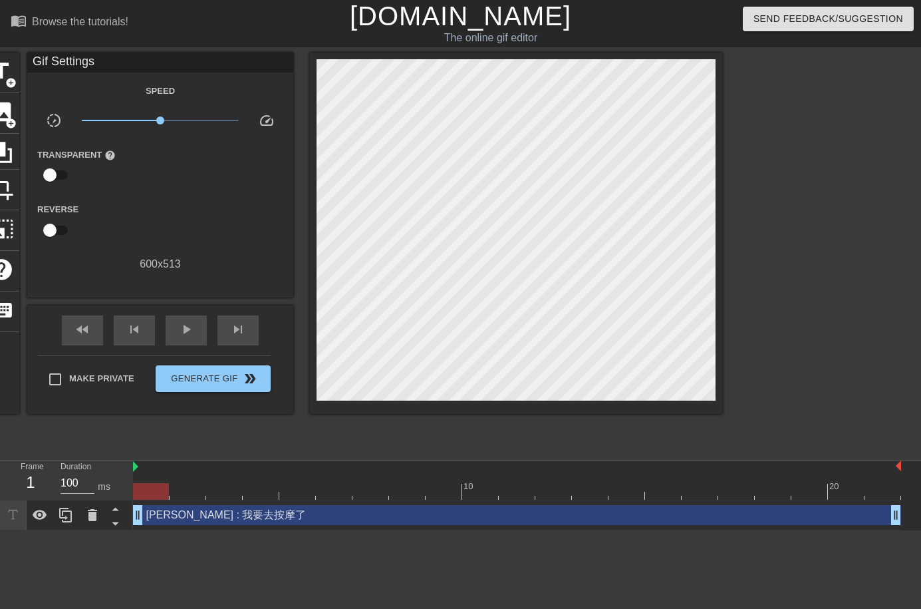
click at [157, 490] on div at bounding box center [151, 491] width 36 height 17
drag, startPoint x: 167, startPoint y: 490, endPoint x: 128, endPoint y: 494, distance: 39.5
click at [128, 494] on div "Frame 1 Duration 100 ms 10 20 [PERSON_NAME] : 我要去按摩了 drag_handle drag_handle" at bounding box center [460, 495] width 921 height 70
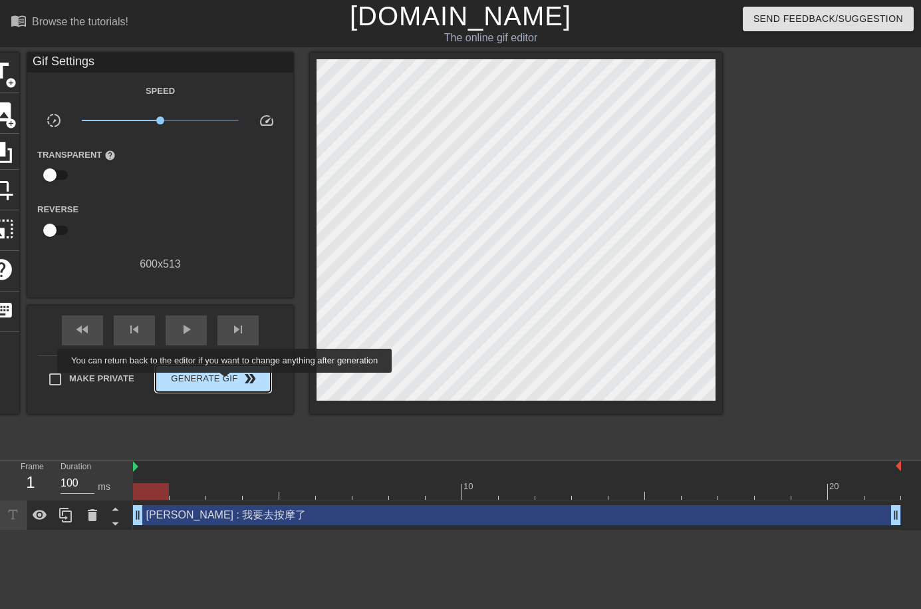
click at [226, 382] on span "Generate Gif double_arrow" at bounding box center [213, 379] width 104 height 16
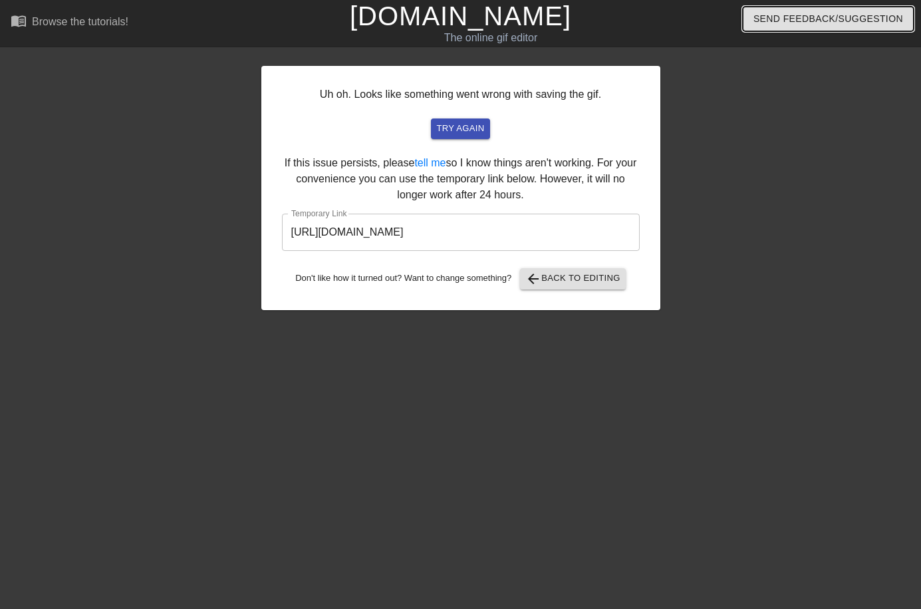
click at [832, 21] on span "Send Feedback/Suggestion" at bounding box center [829, 19] width 150 height 17
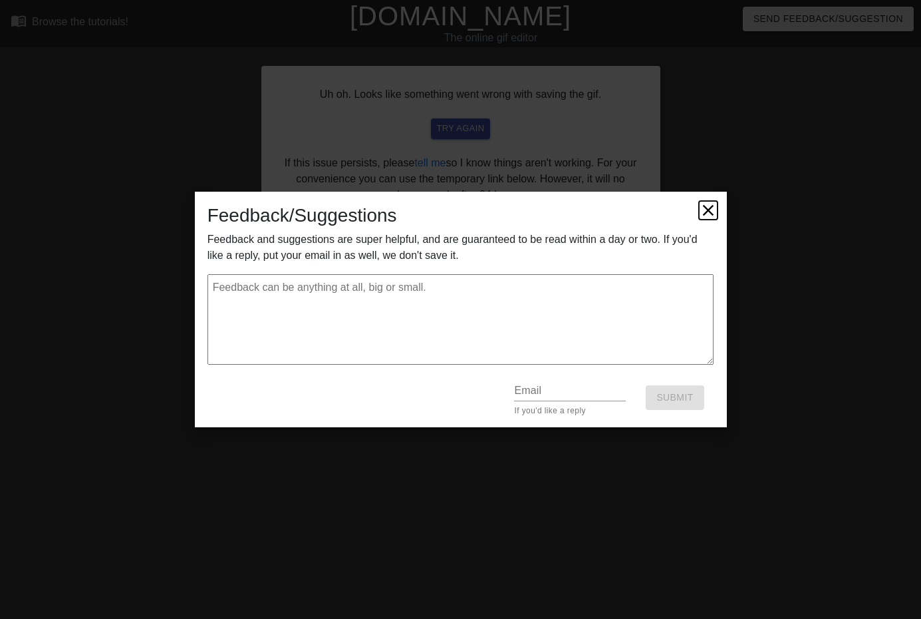
click at [701, 212] on icon at bounding box center [708, 210] width 19 height 19
type textarea "x"
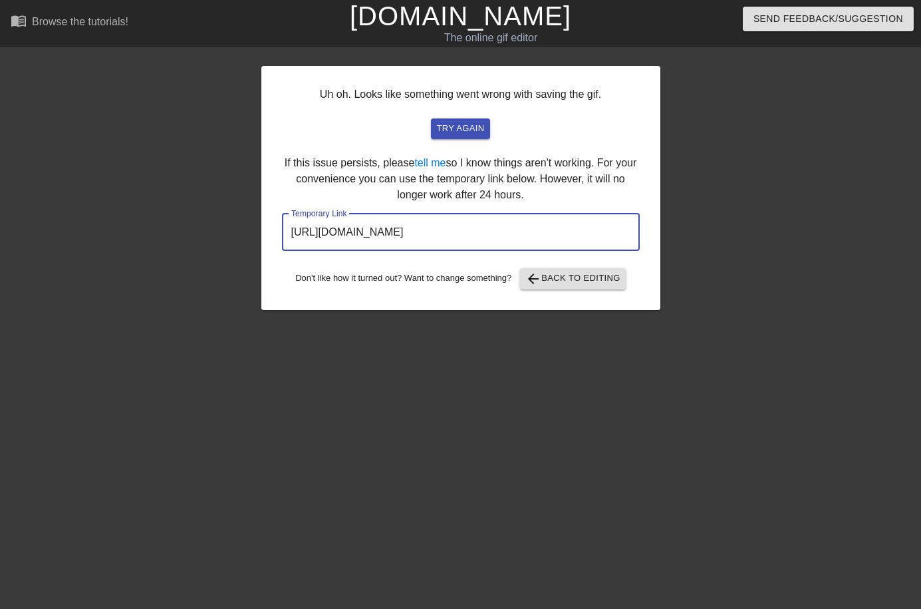
click at [549, 241] on input "[URL][DOMAIN_NAME]" at bounding box center [461, 232] width 358 height 37
drag, startPoint x: 575, startPoint y: 235, endPoint x: 271, endPoint y: 251, distance: 303.7
click at [271, 251] on div "Uh oh. Looks like something went wrong with saving the gif. try again If this i…" at bounding box center [460, 188] width 399 height 244
